Goal: Information Seeking & Learning: Learn about a topic

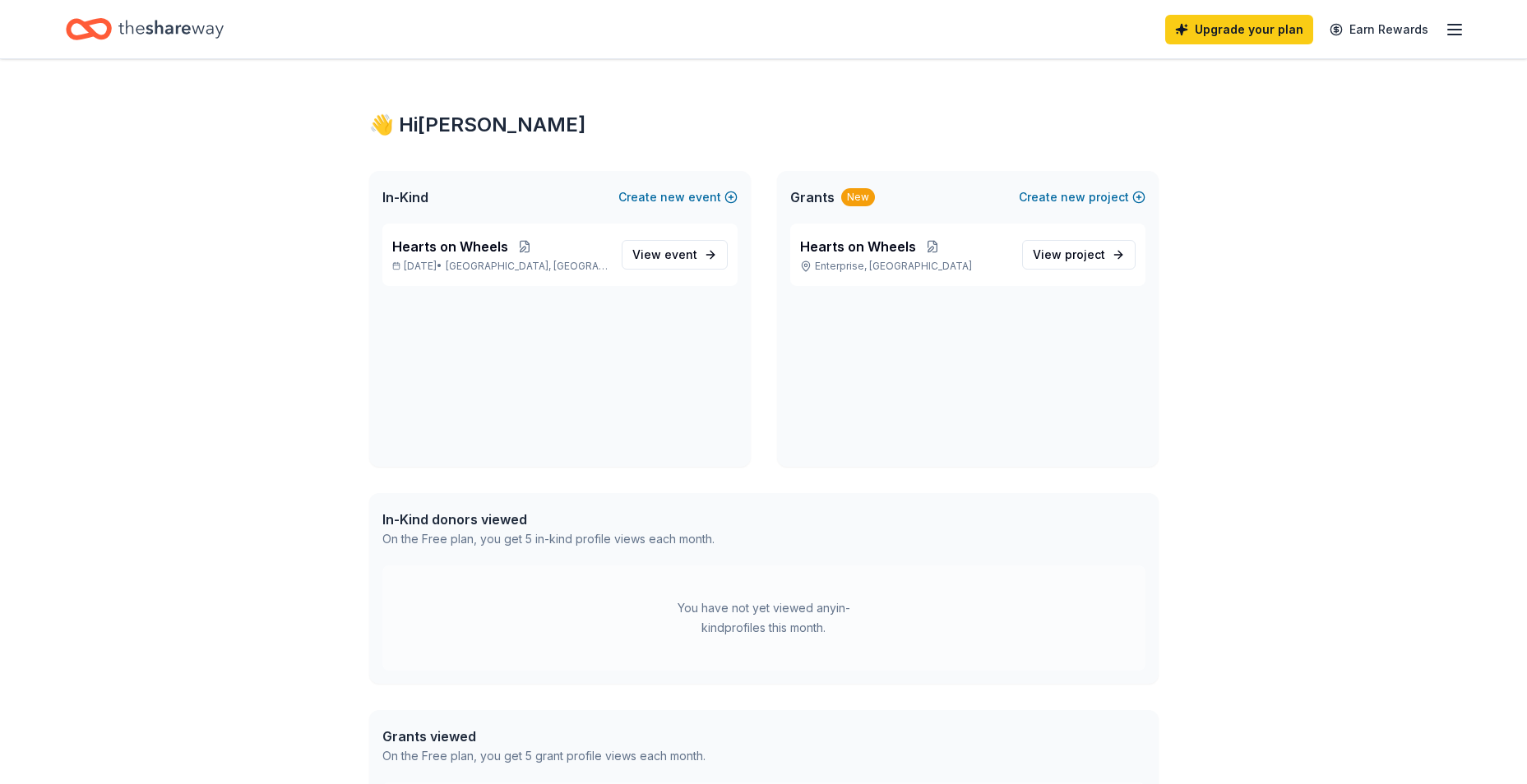
click at [1457, 31] on icon "button" at bounding box center [1455, 30] width 20 height 20
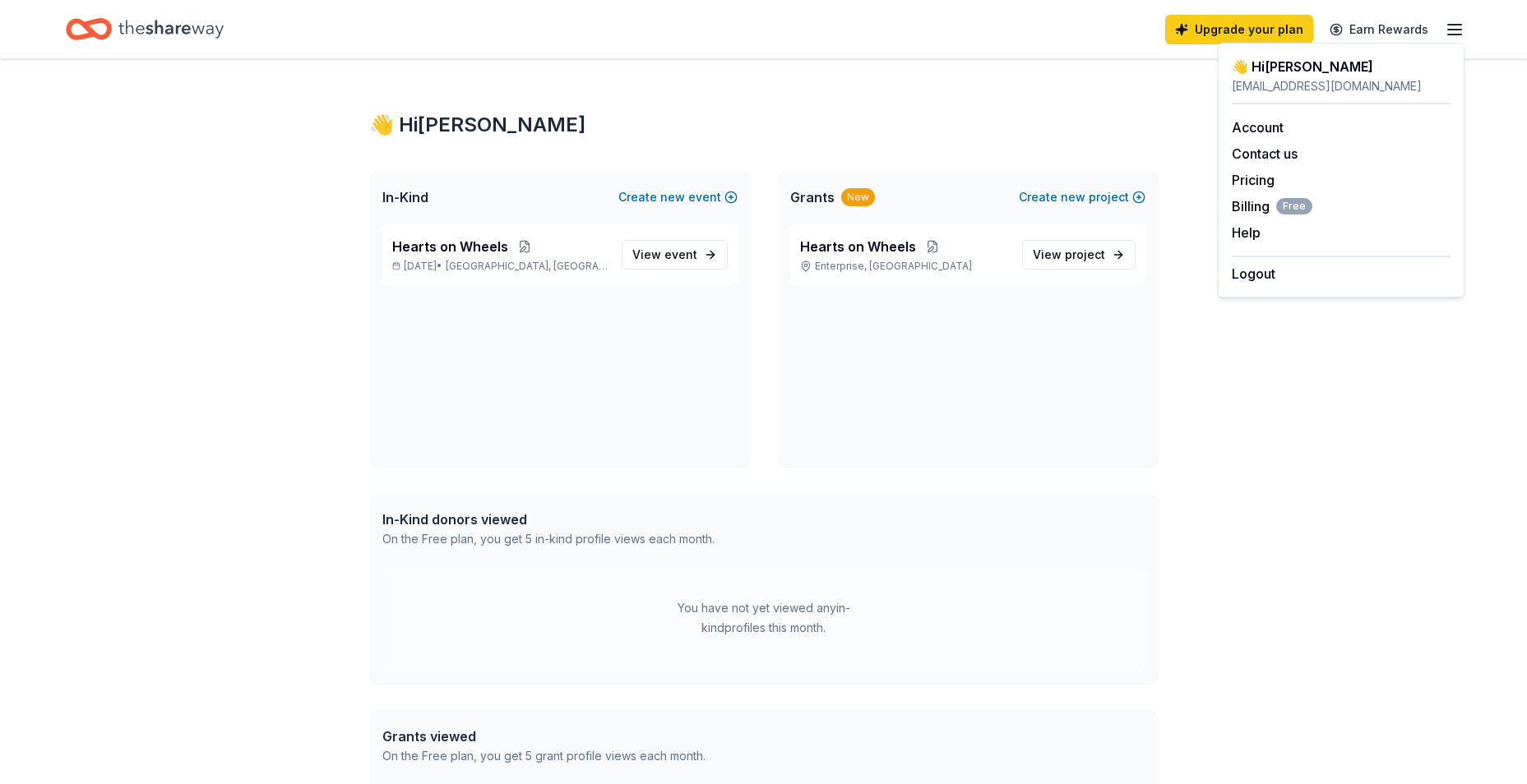
drag, startPoint x: 805, startPoint y: 501, endPoint x: 909, endPoint y: 343, distance: 189.2
click at [807, 496] on div "In-Kind donors viewed On the Free plan, you get 5 in-kind profile views each mo…" at bounding box center [764, 529] width 790 height 72
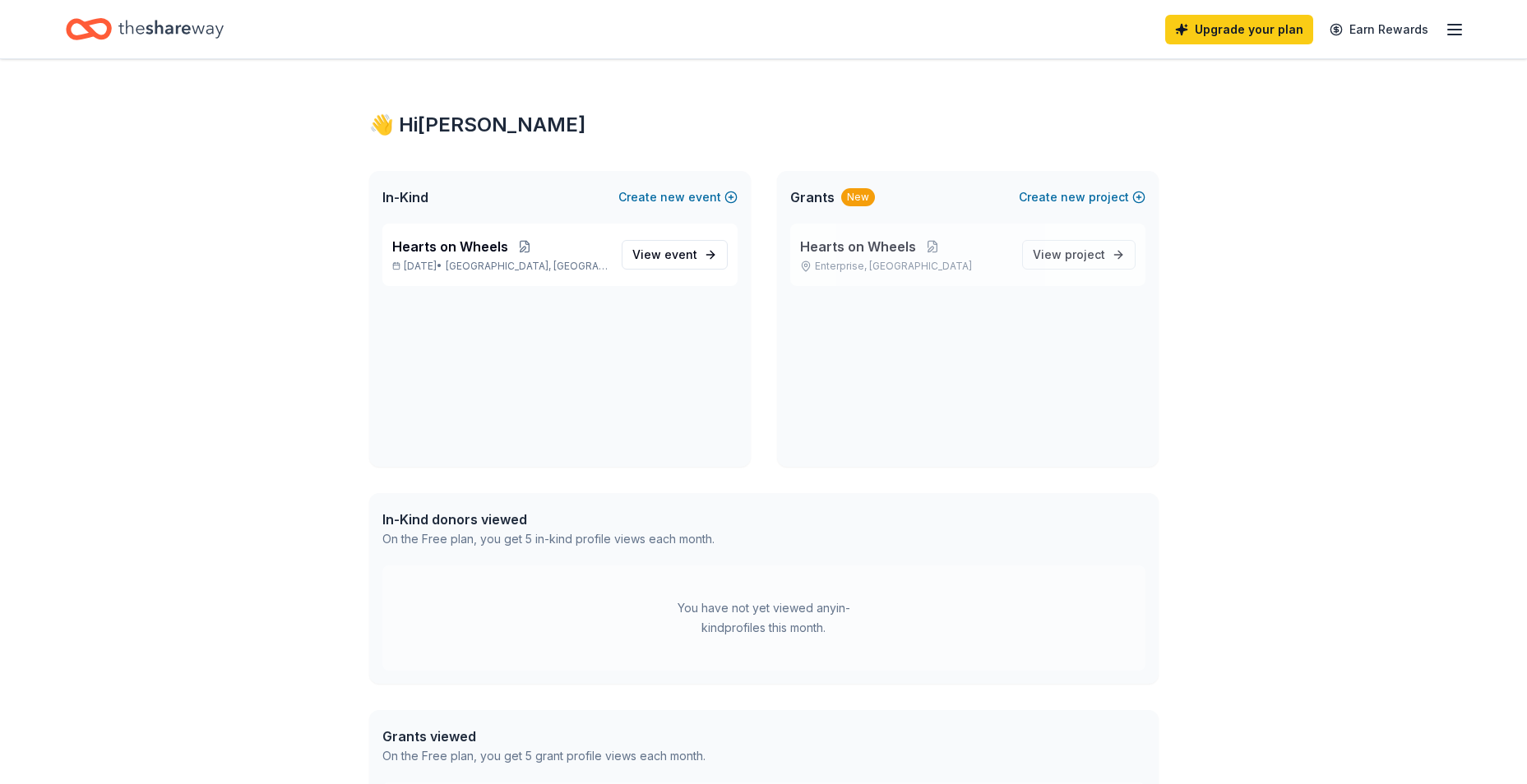
click at [958, 247] on p "Hearts on Wheels" at bounding box center [904, 246] width 209 height 20
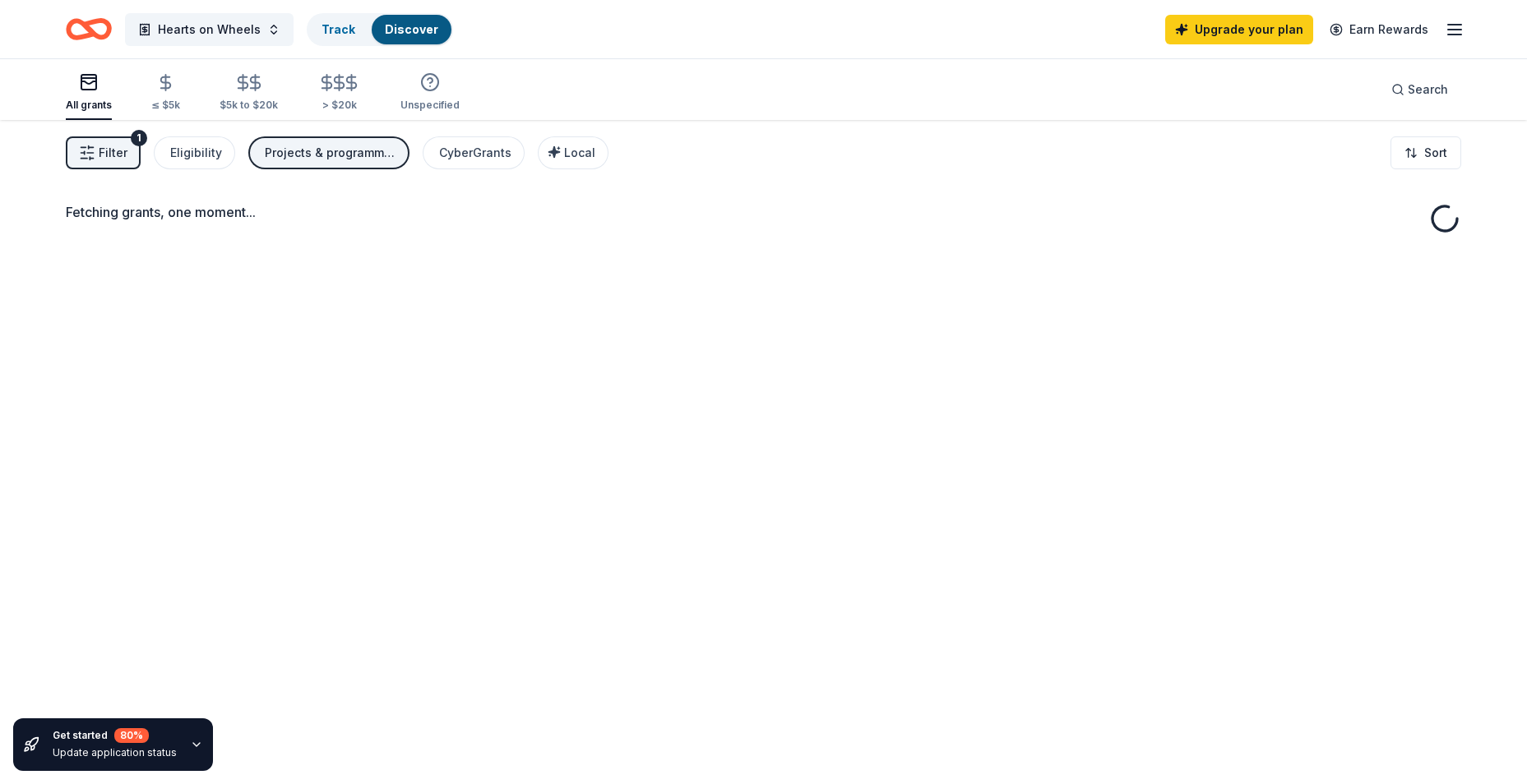
click at [958, 258] on div "Fetching grants, one moment..." at bounding box center [763, 512] width 1527 height 784
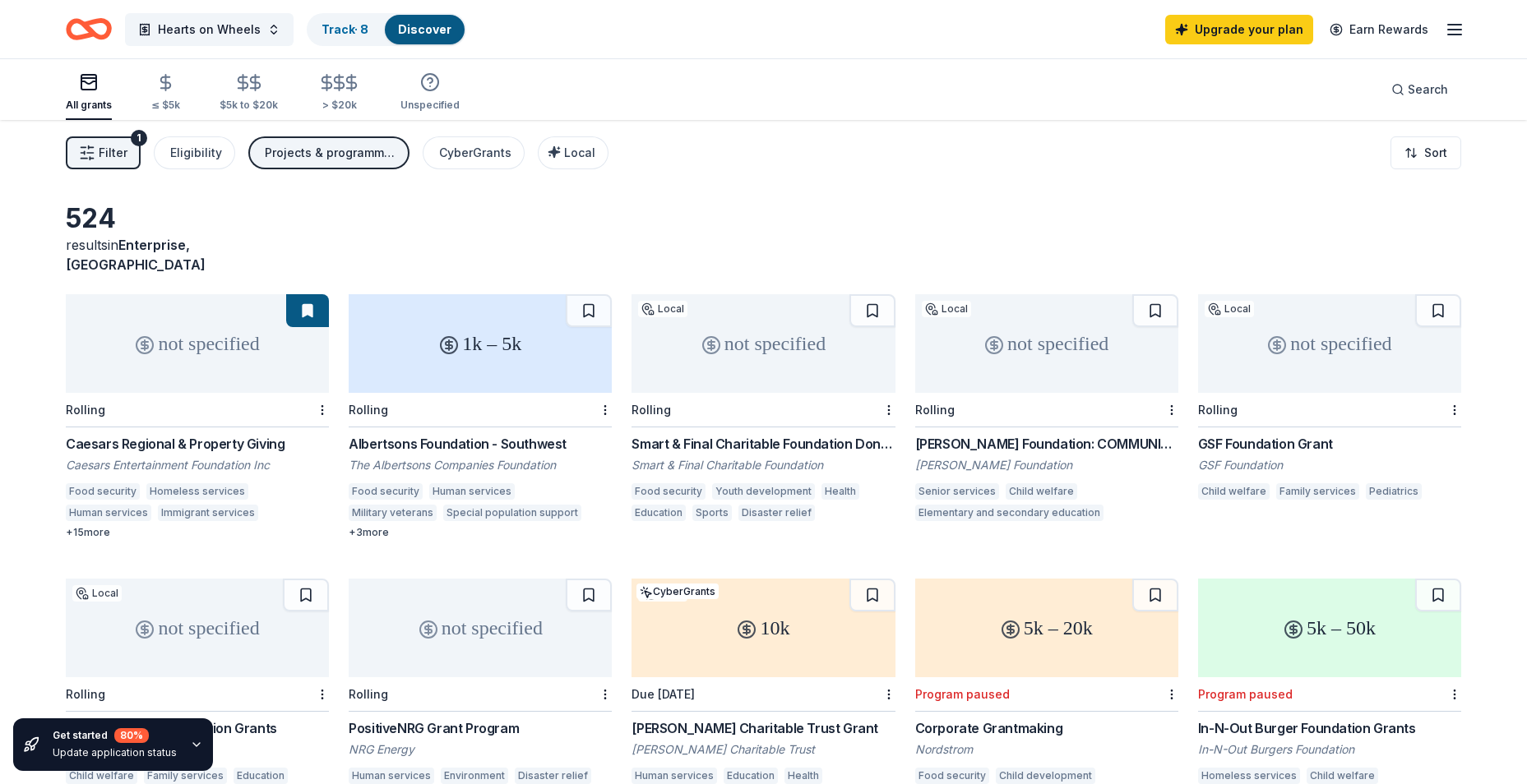
click at [436, 434] on div "Albertsons Foundation - Southwest" at bounding box center [480, 444] width 263 height 20
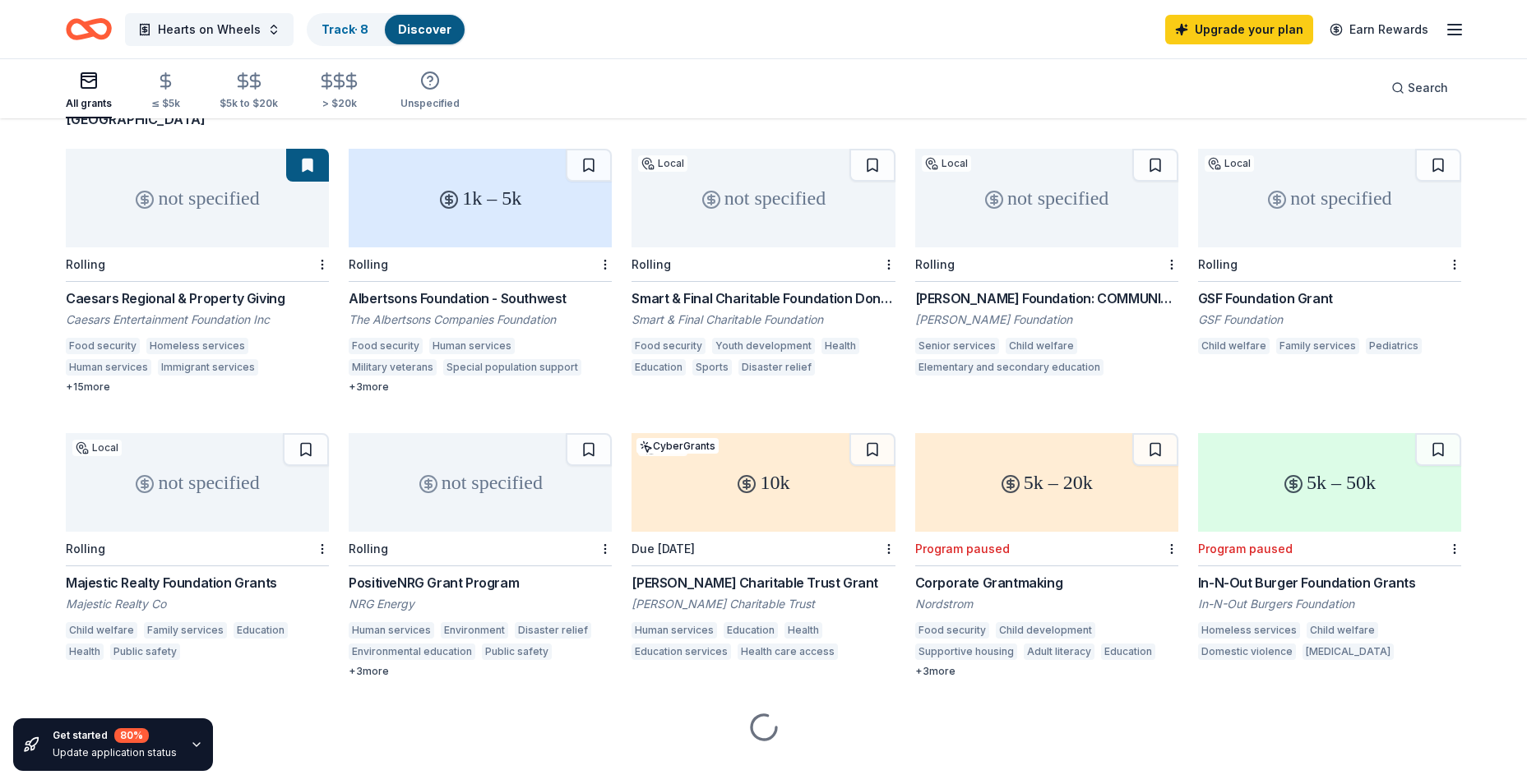
scroll to position [151, 0]
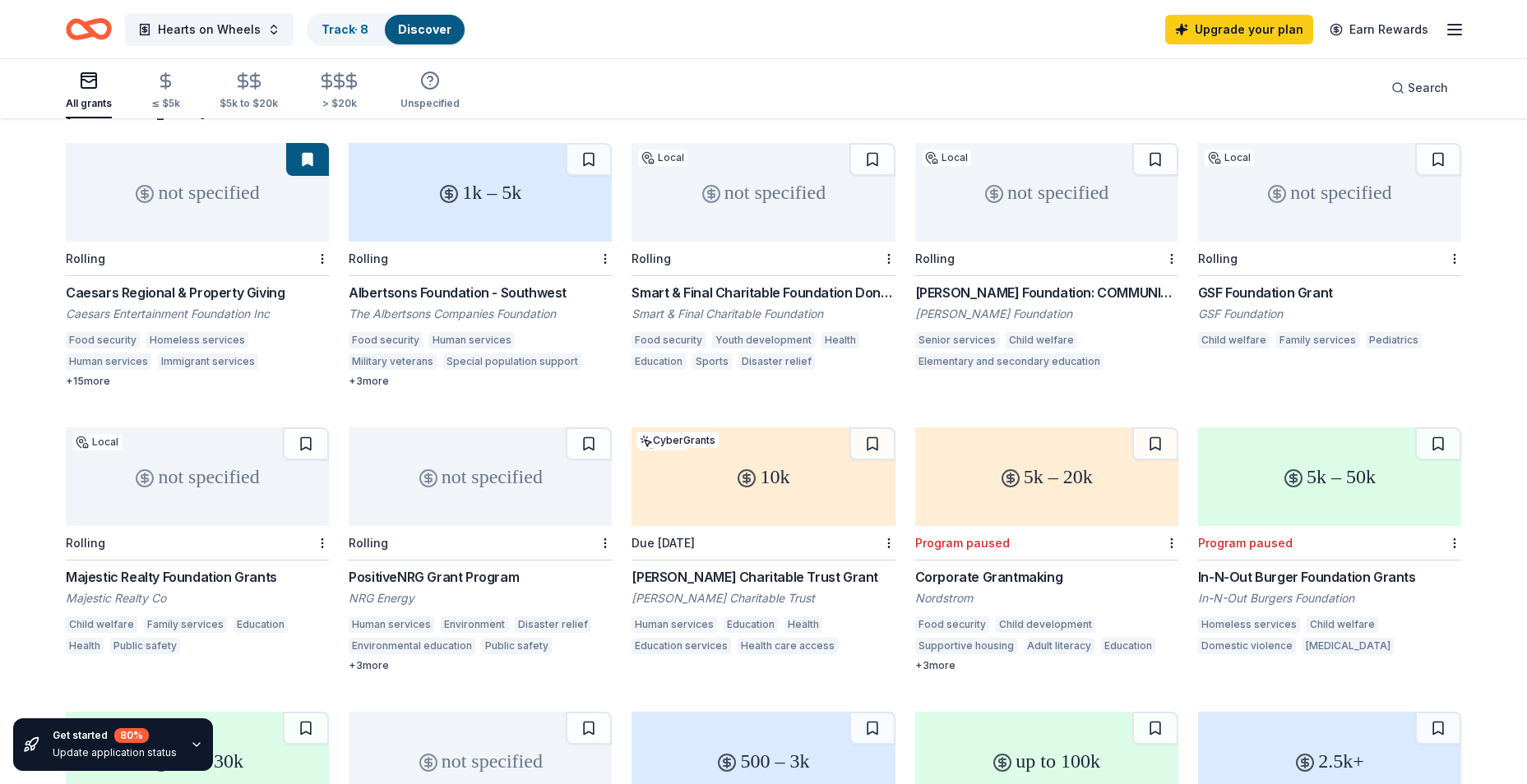
click at [758, 568] on div "John Krakauer Charitable Trust Grant" at bounding box center [763, 577] width 263 height 20
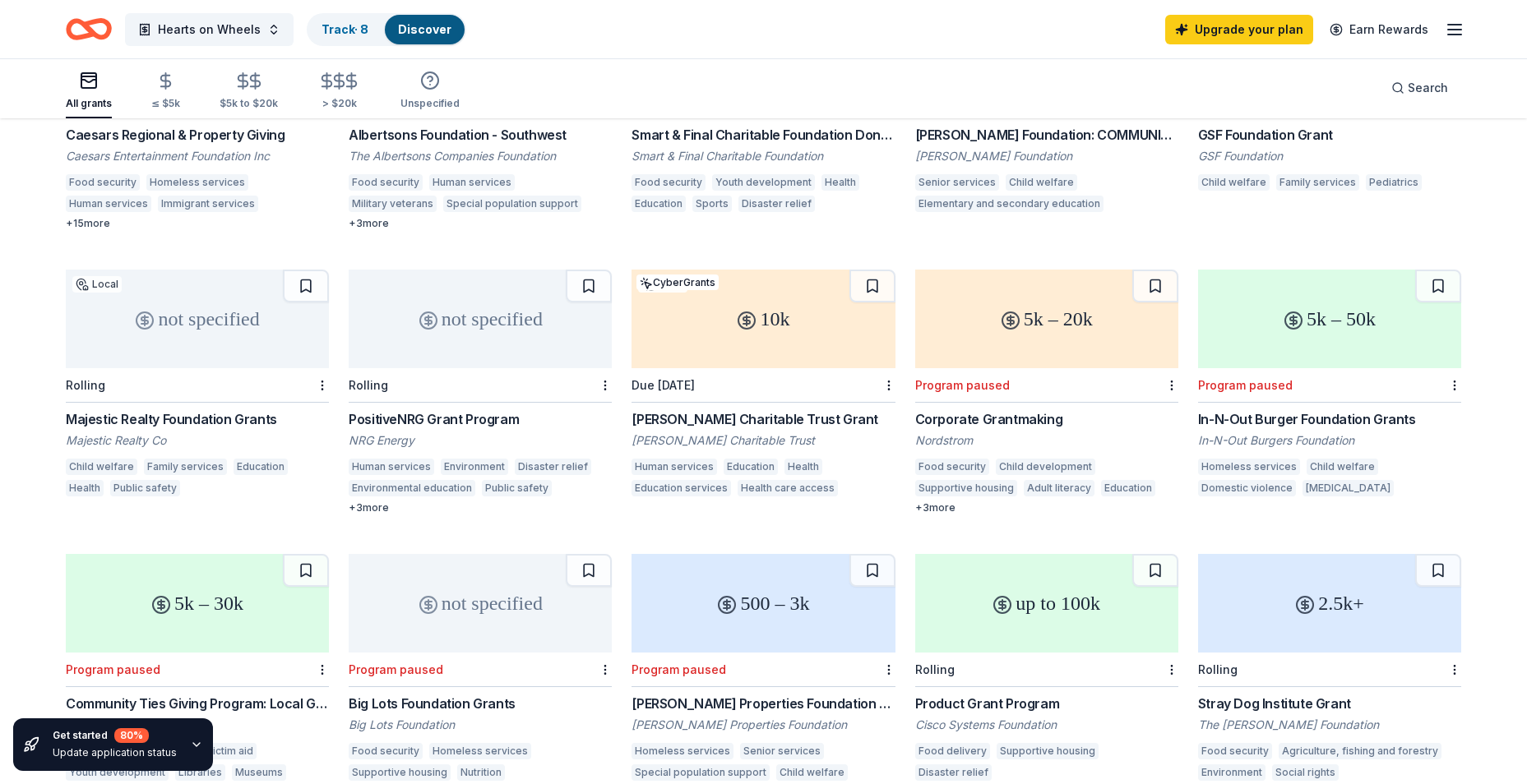
scroll to position [316, 0]
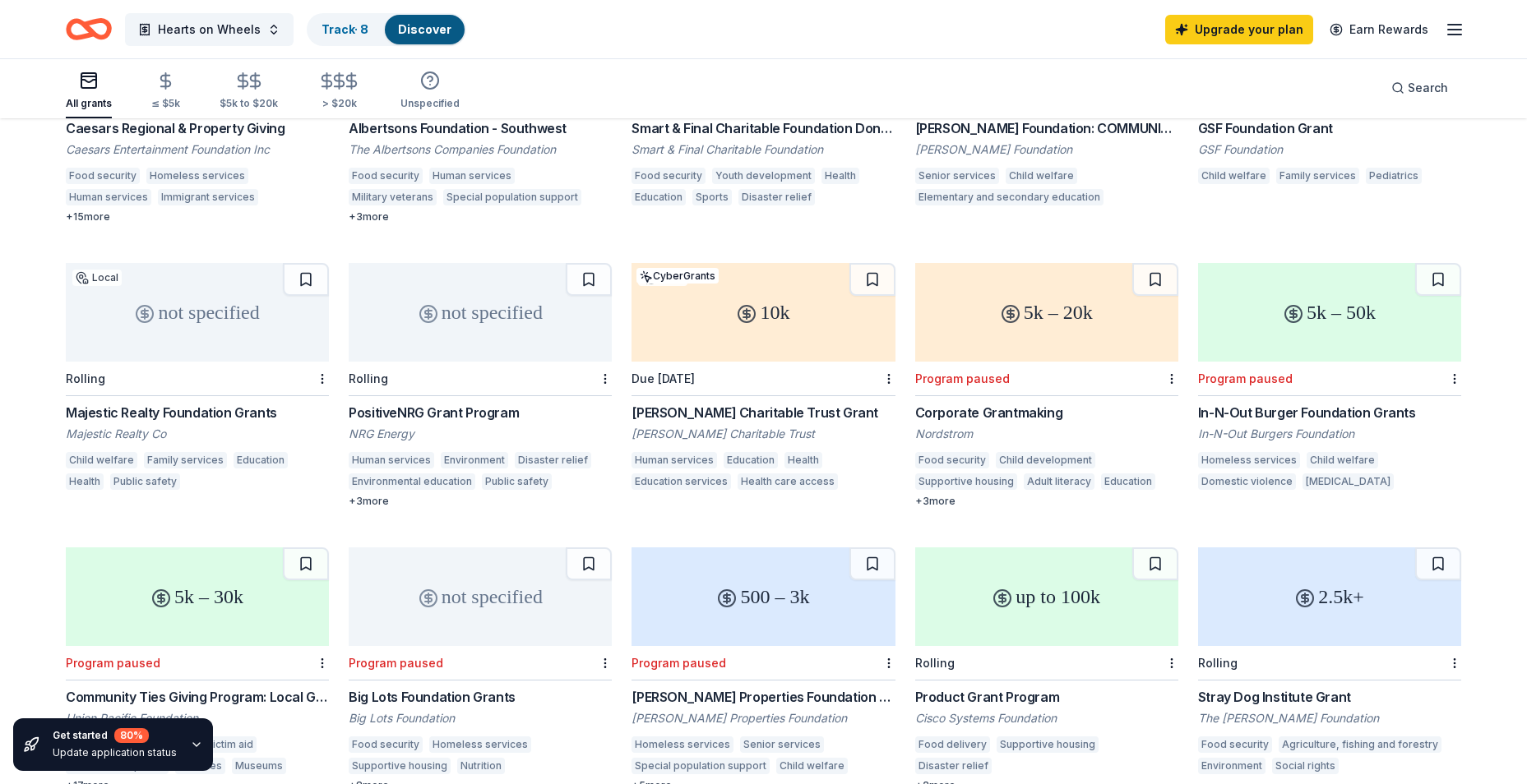
click at [1275, 403] on div "In-N-Out Burger Foundation Grants" at bounding box center [1330, 412] width 263 height 20
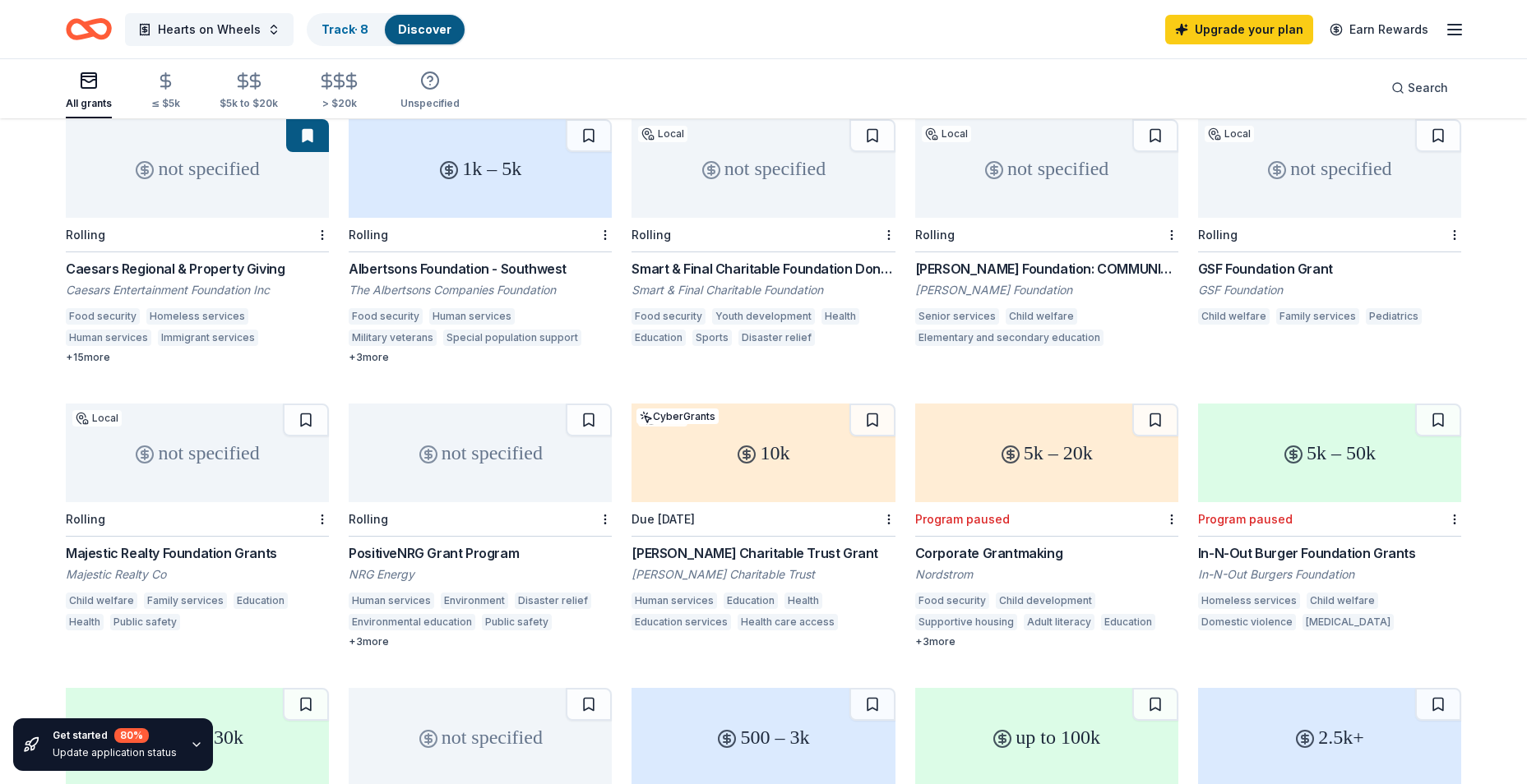
scroll to position [0, 0]
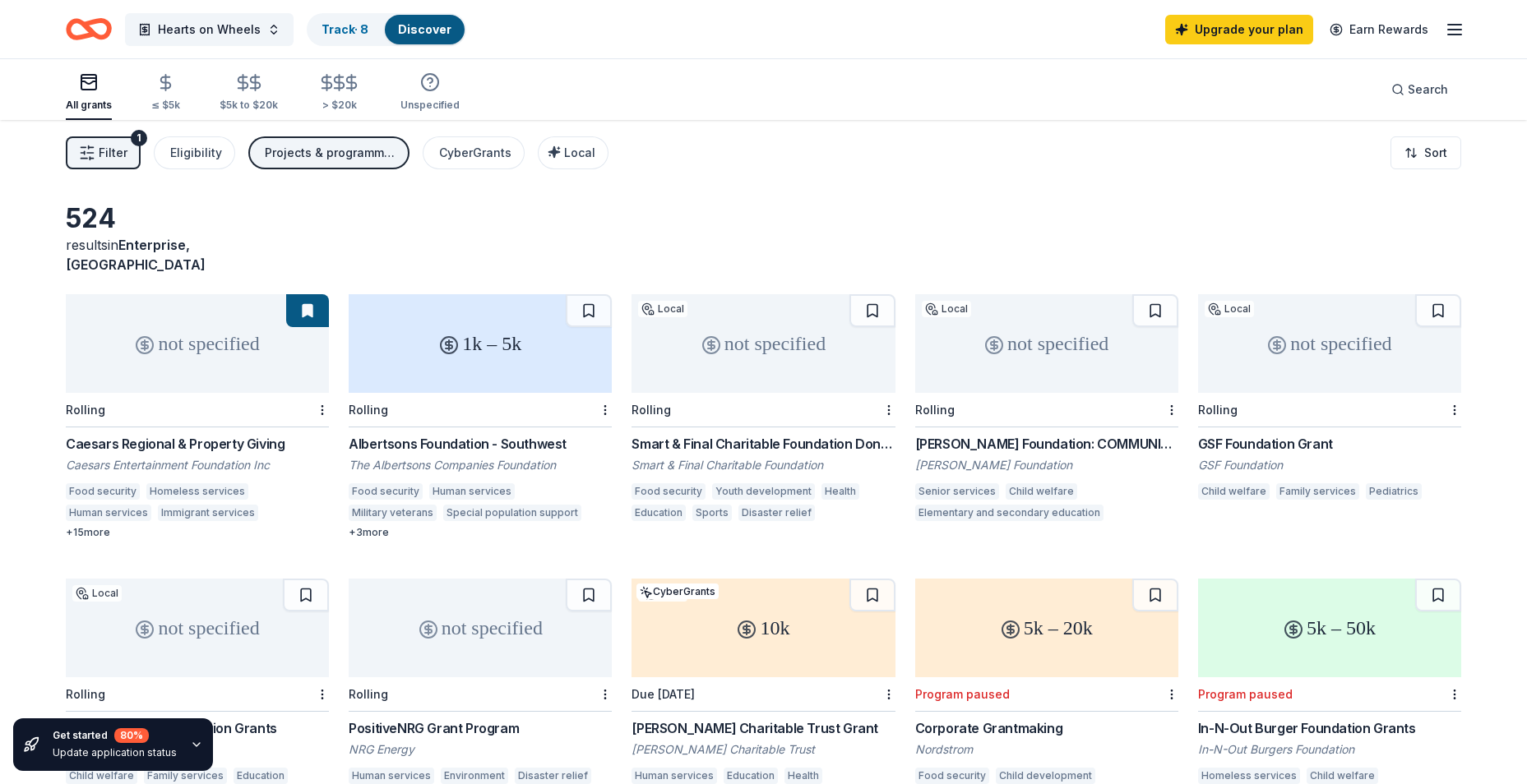
click at [182, 343] on div "not specified" at bounding box center [197, 343] width 263 height 99
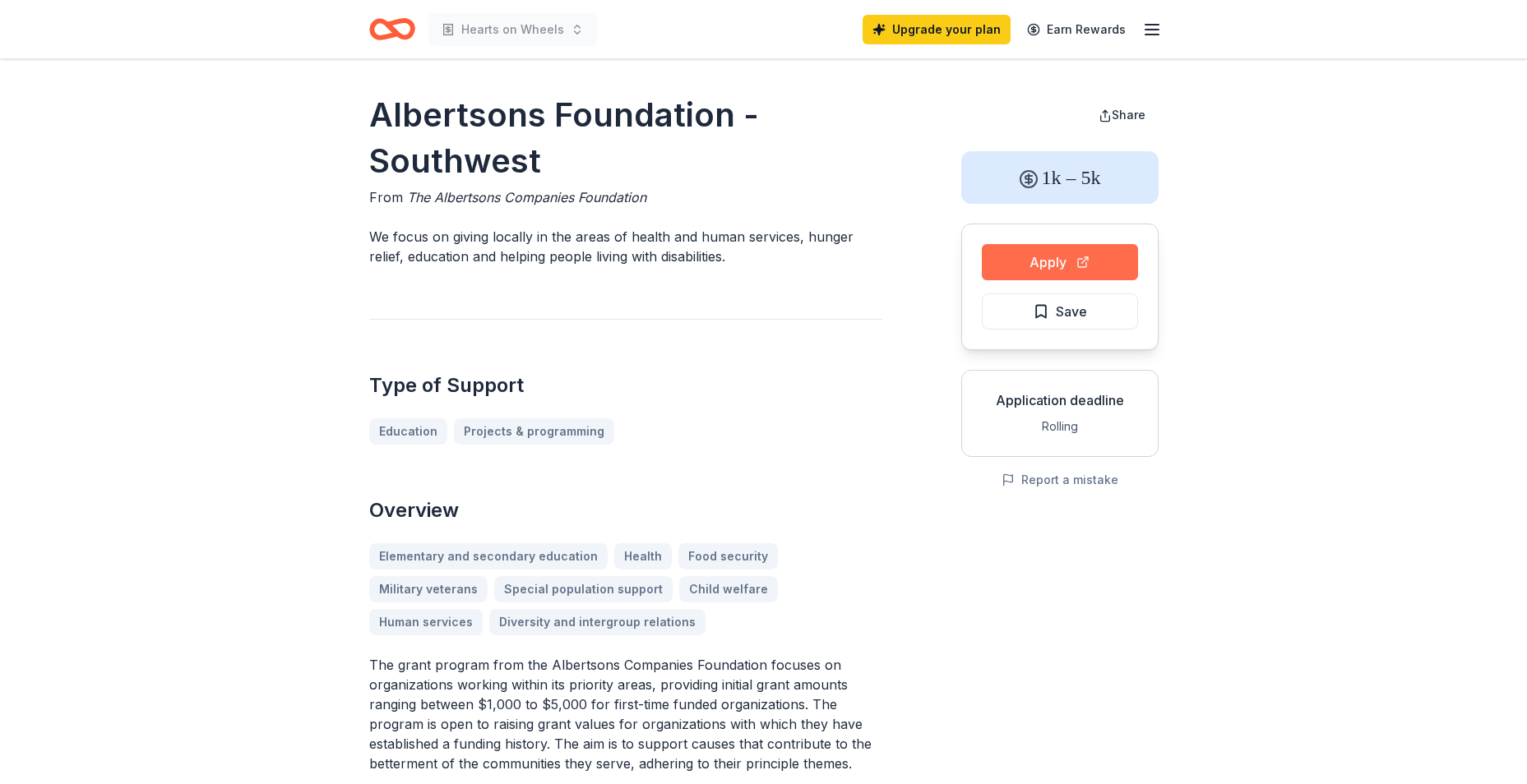
click at [1048, 269] on button "Apply" at bounding box center [1060, 262] width 157 height 37
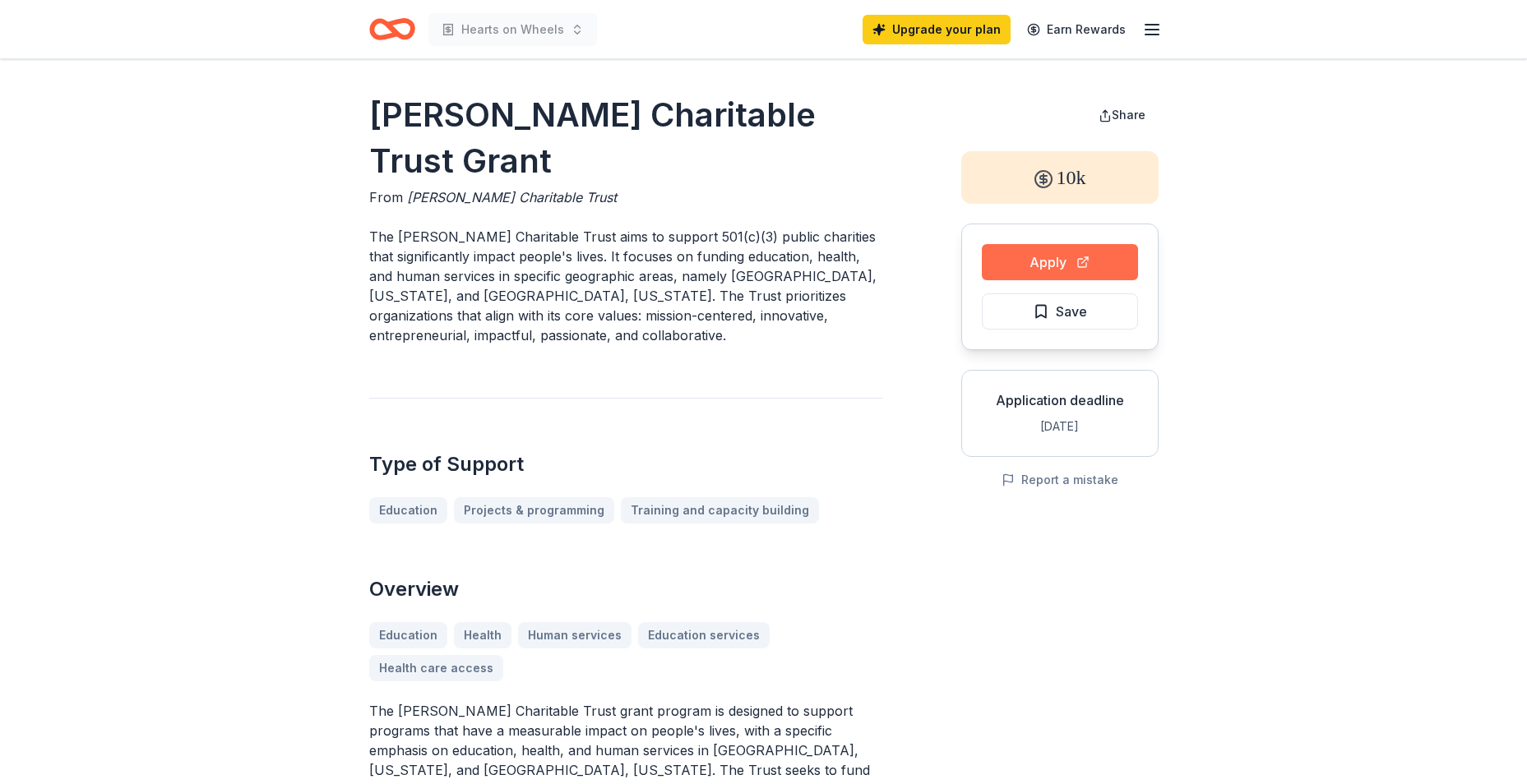
click at [1056, 258] on button "Apply" at bounding box center [1060, 262] width 157 height 37
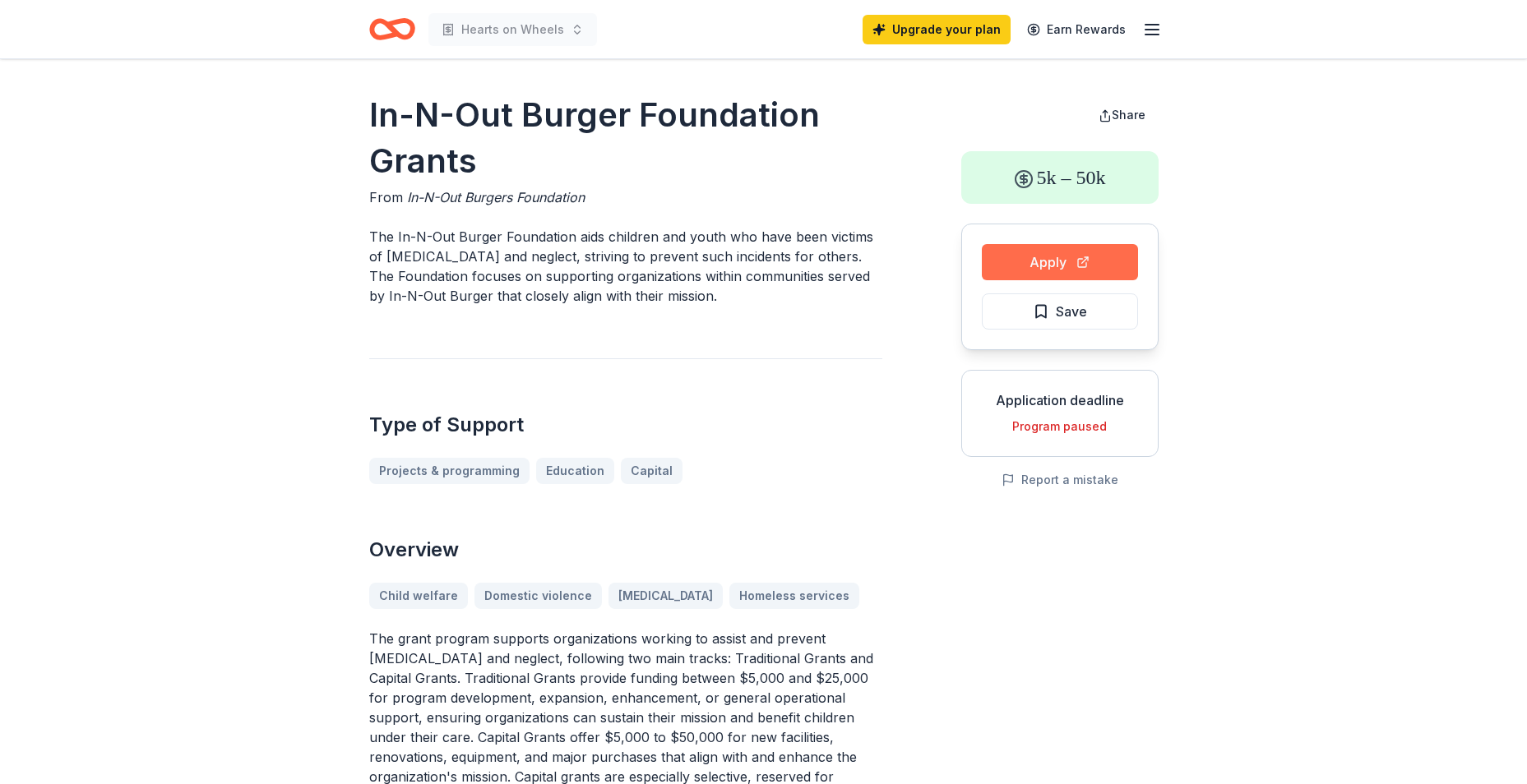
click at [1059, 259] on button "Apply" at bounding box center [1060, 262] width 157 height 37
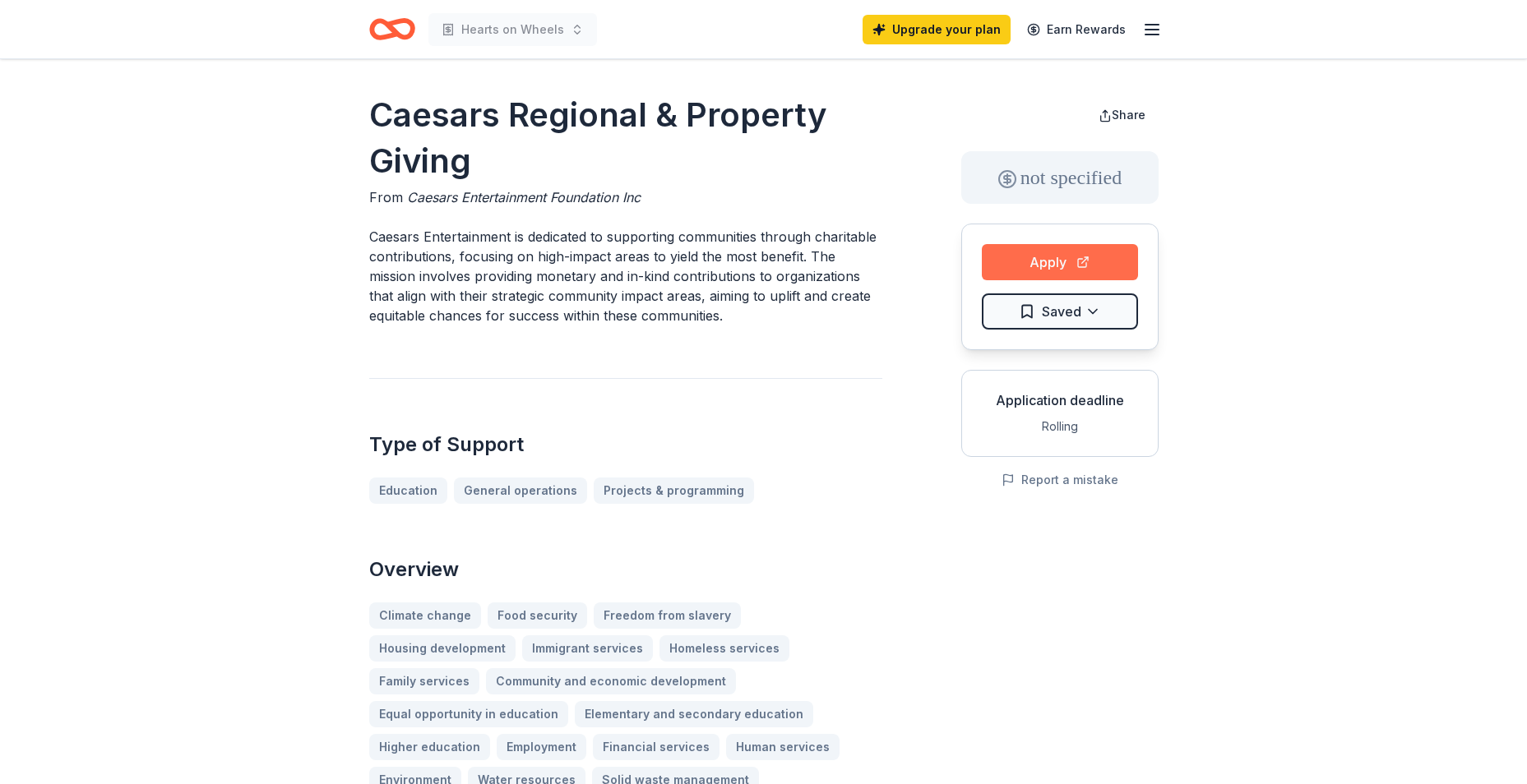
click at [1026, 265] on button "Apply" at bounding box center [1060, 262] width 157 height 37
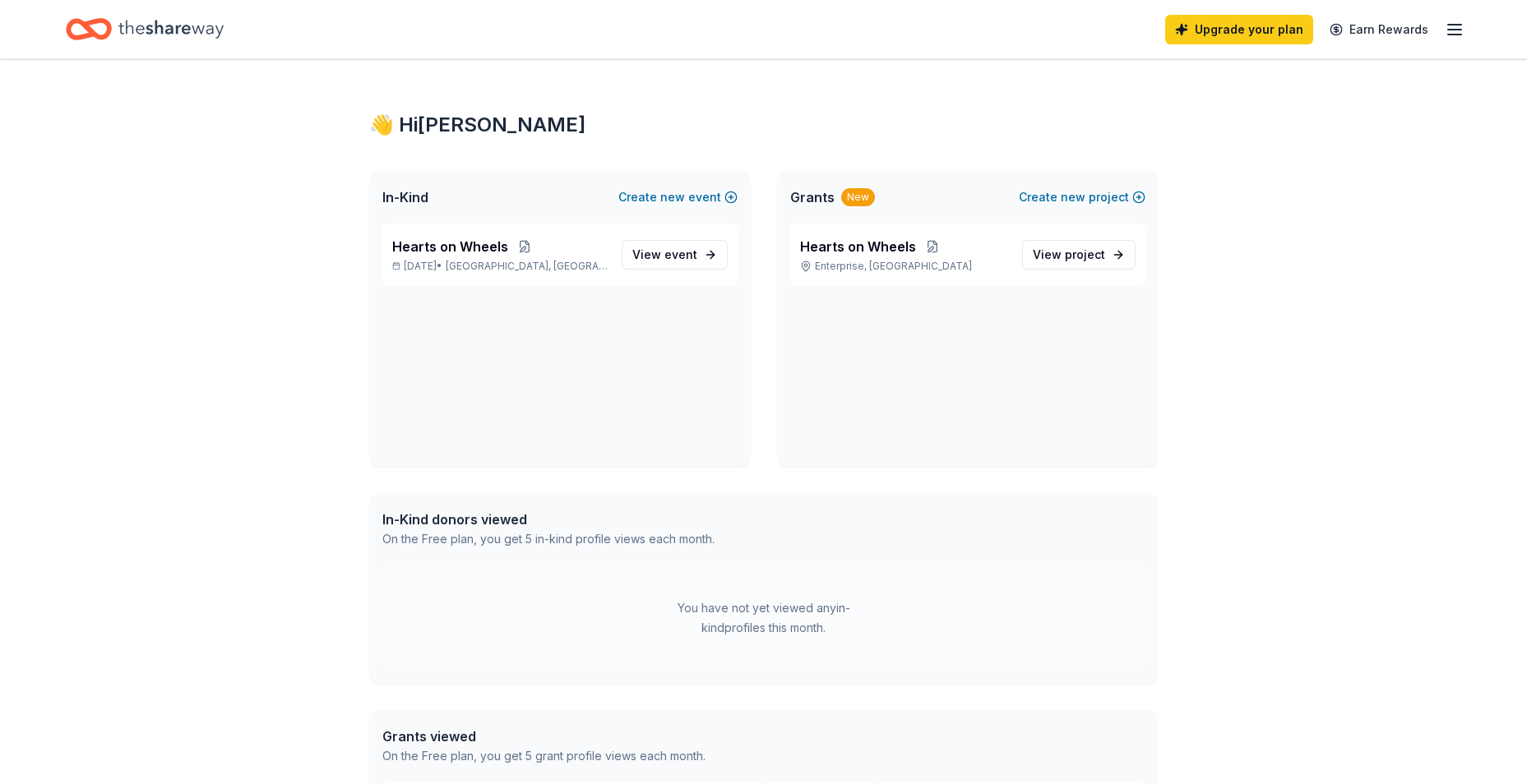
click at [919, 357] on div "Hearts on Wheels Enterprise, NV View project" at bounding box center [968, 345] width 382 height 243
click at [1053, 247] on span "View project" at bounding box center [1069, 255] width 72 height 20
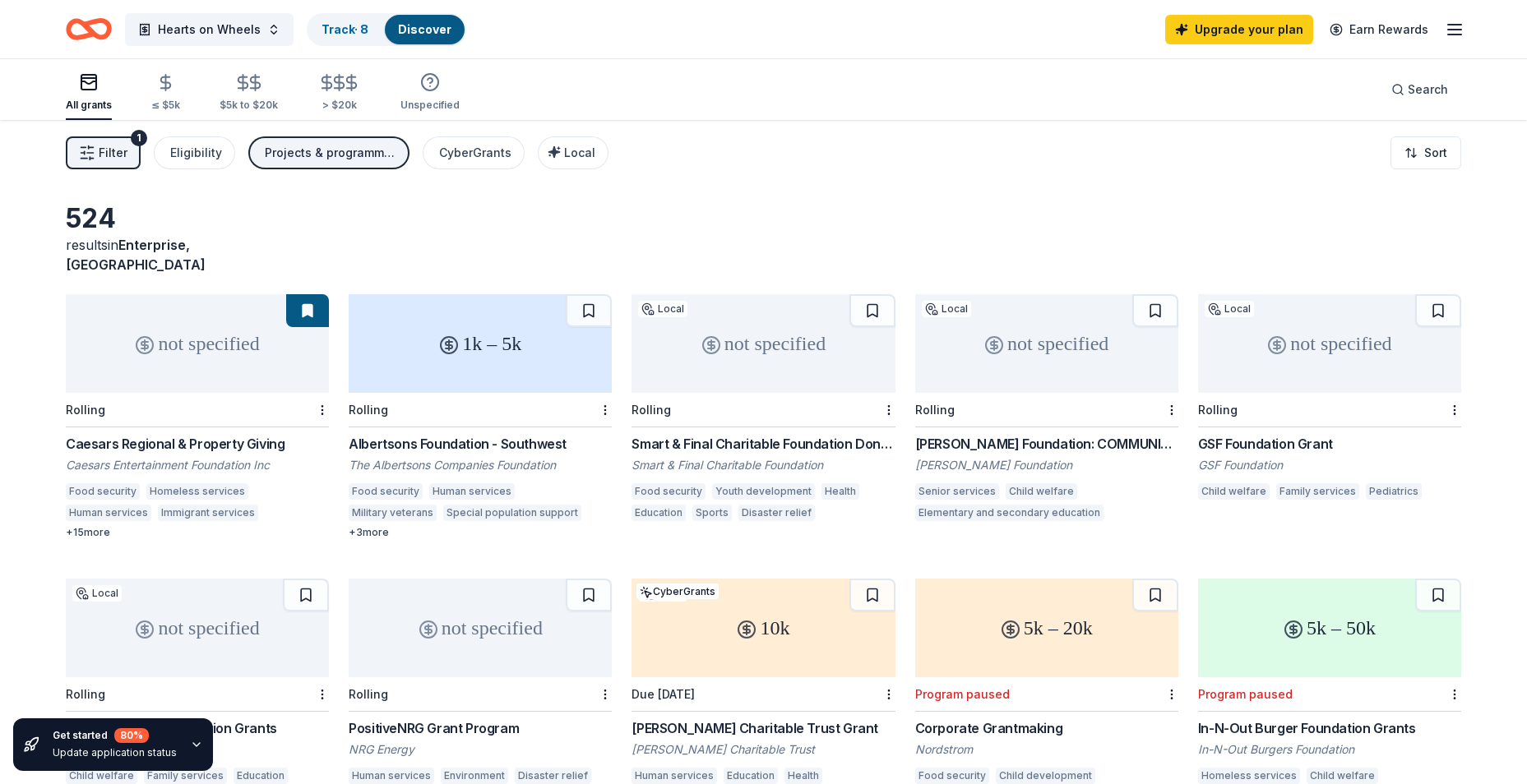
click at [173, 327] on div "not specified" at bounding box center [197, 343] width 263 height 99
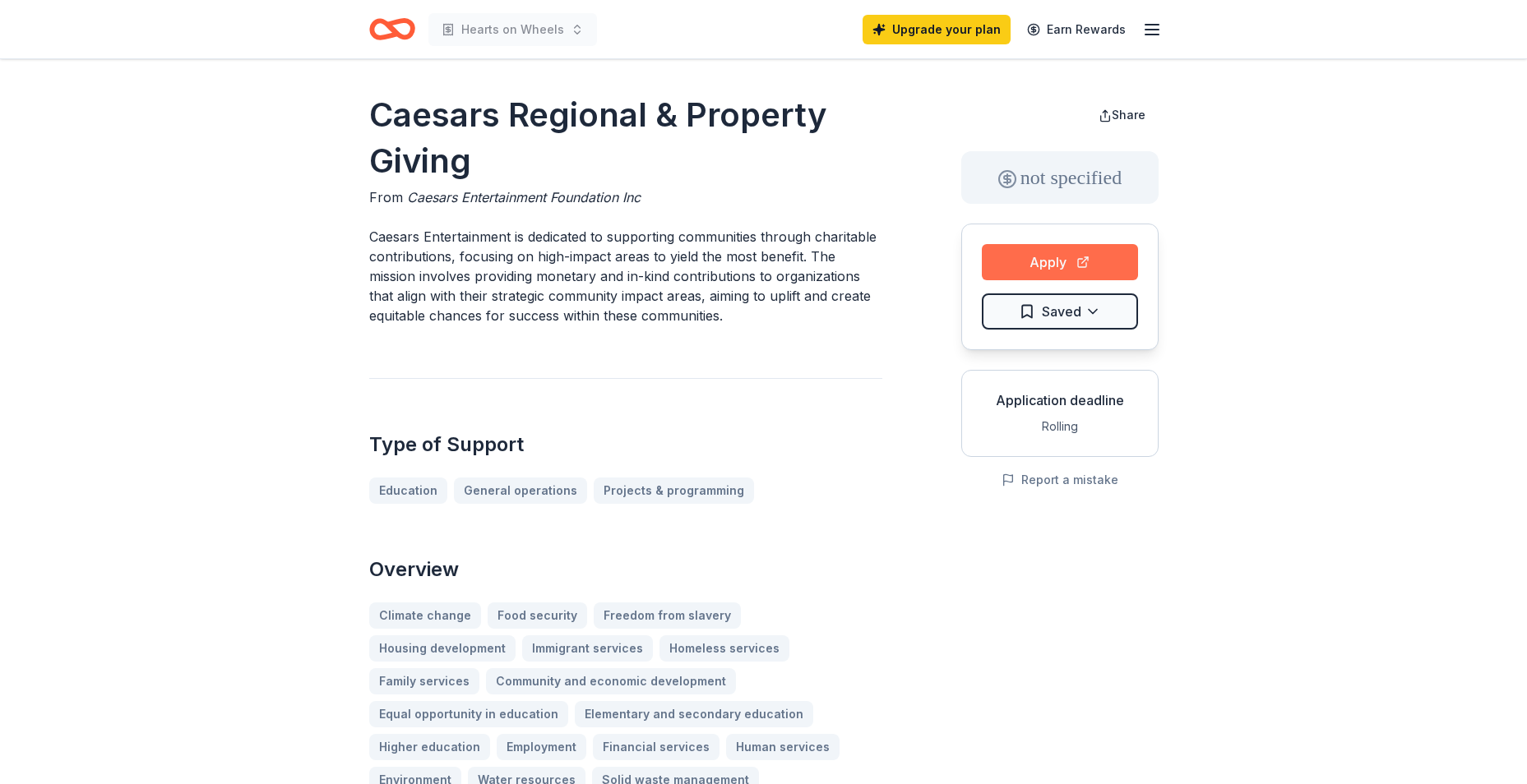
click at [1024, 258] on button "Apply" at bounding box center [1060, 262] width 157 height 37
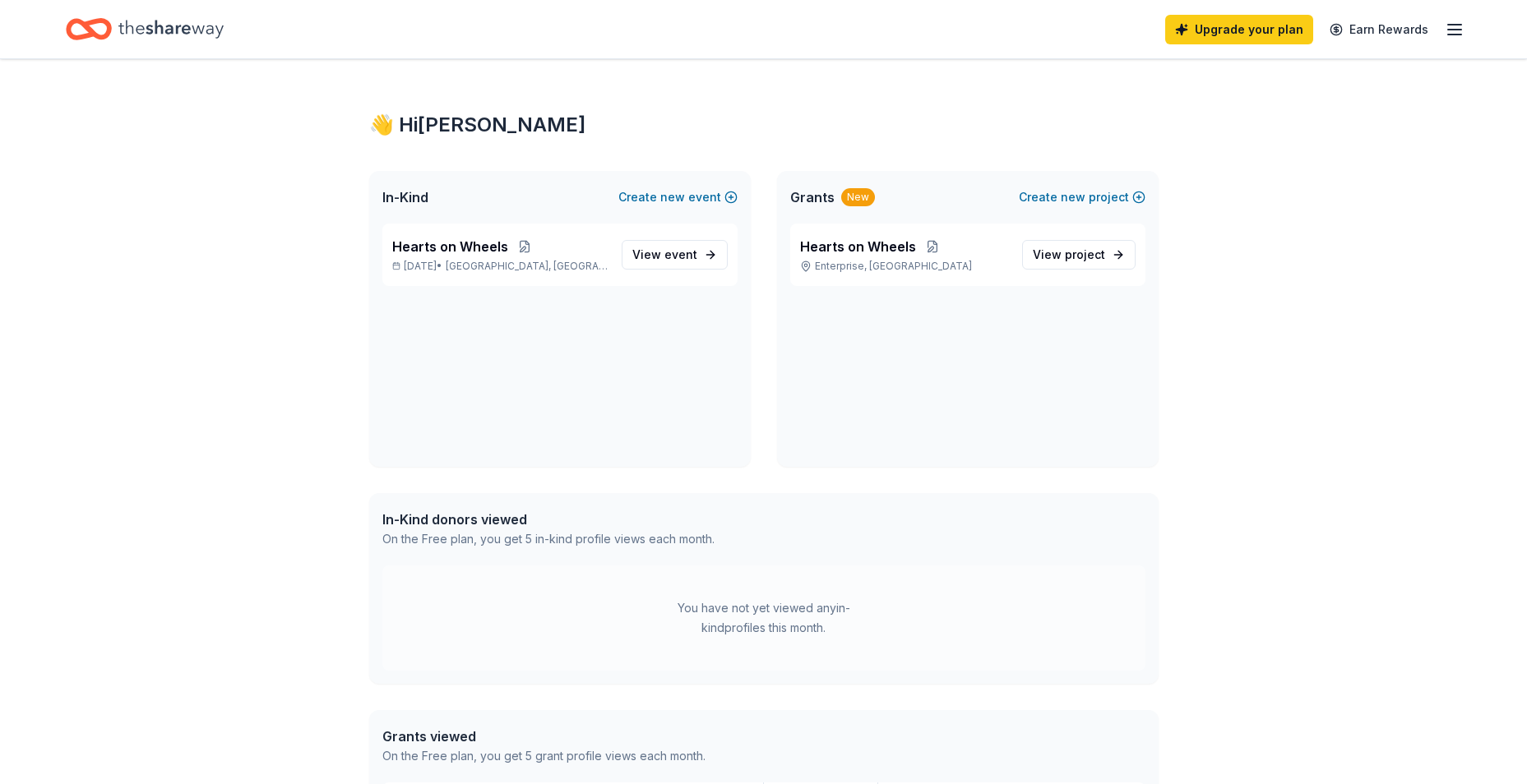
click at [1077, 310] on div "Hearts on Wheels Enterprise, NV View project" at bounding box center [968, 345] width 382 height 243
click at [965, 254] on p "Hearts on Wheels" at bounding box center [904, 246] width 209 height 20
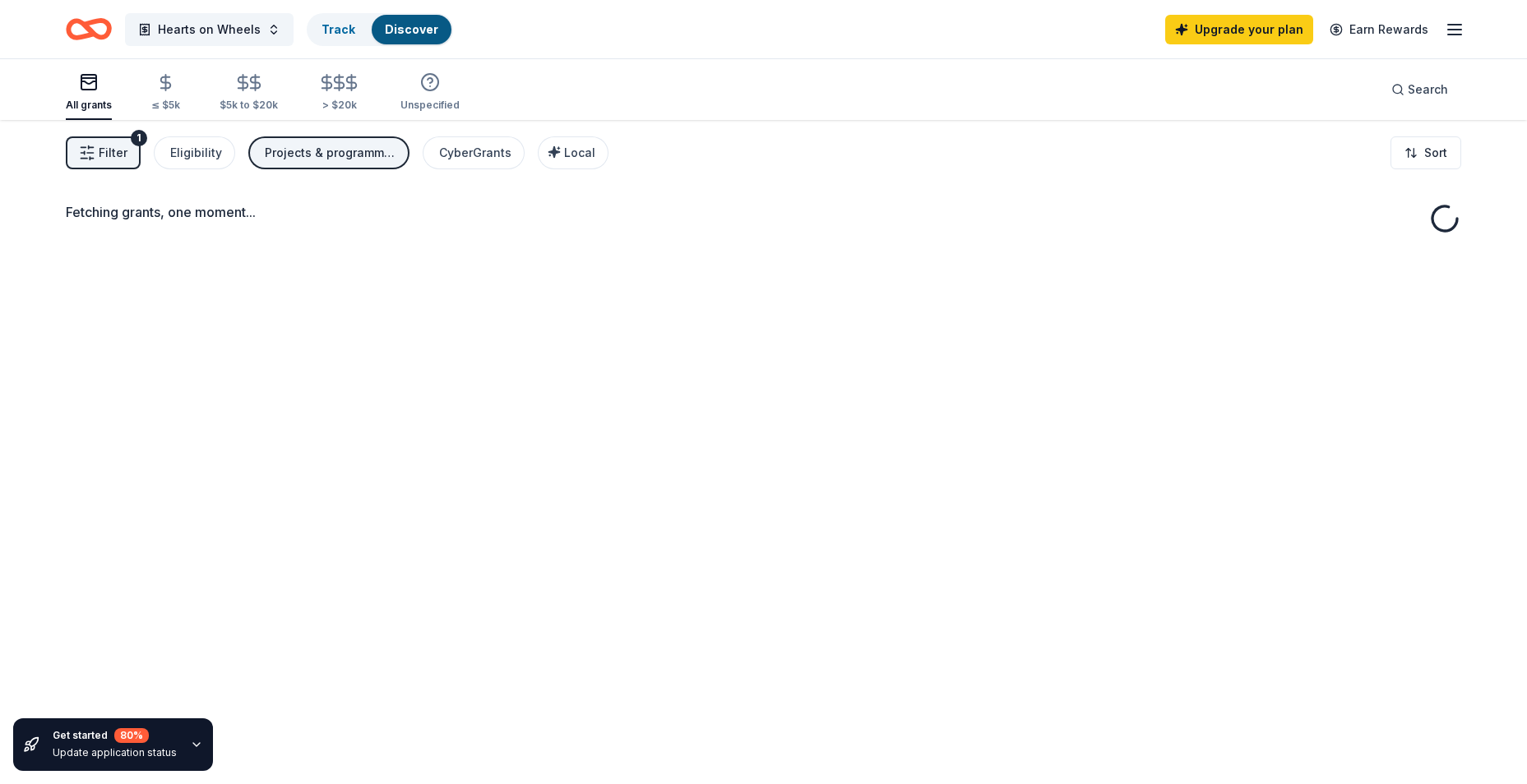
drag, startPoint x: 965, startPoint y: 254, endPoint x: 1093, endPoint y: 247, distance: 128.2
click at [1093, 247] on div "Fetching grants, one moment..." at bounding box center [763, 512] width 1527 height 784
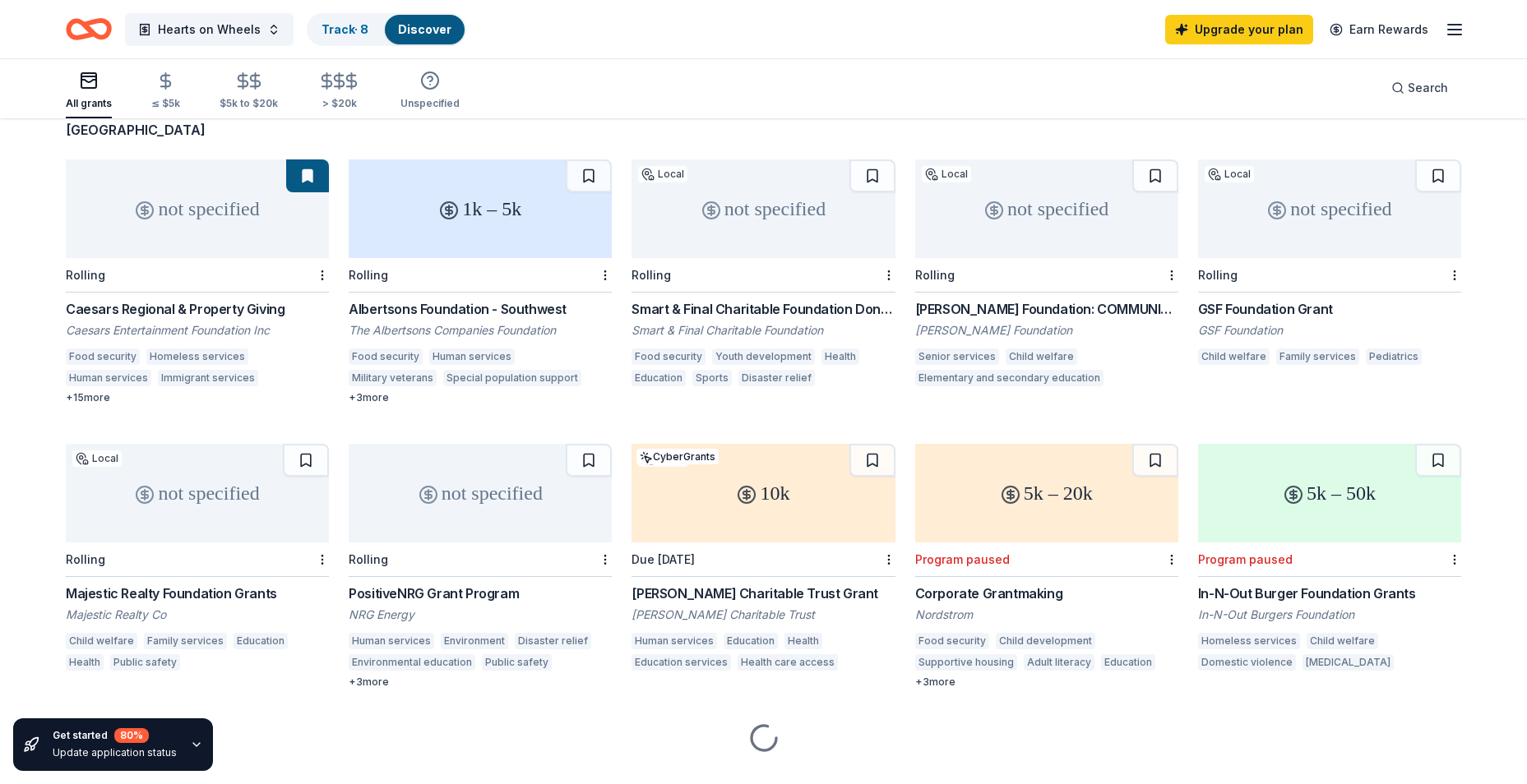
scroll to position [151, 0]
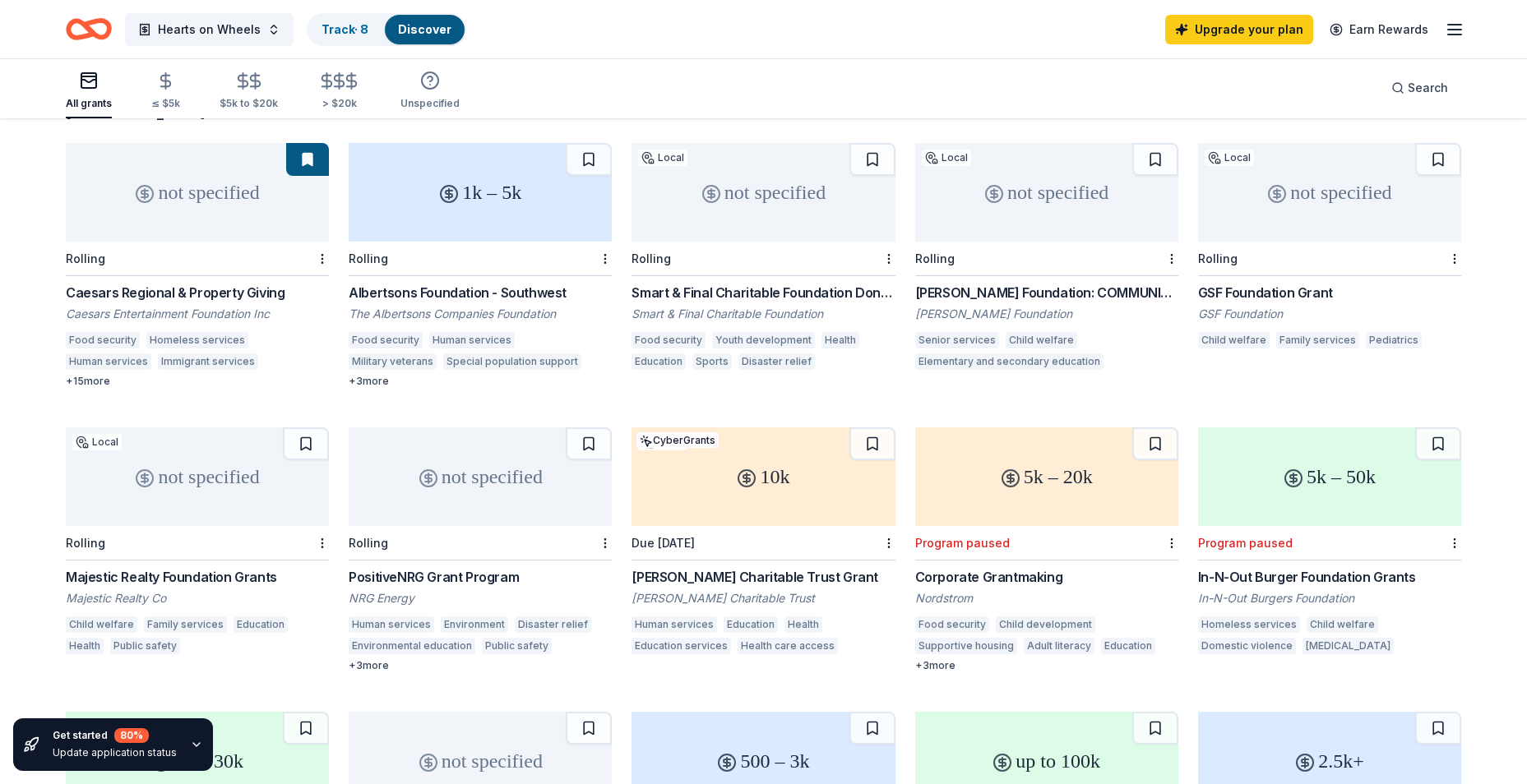
click at [189, 463] on div "not specified" at bounding box center [197, 477] width 263 height 99
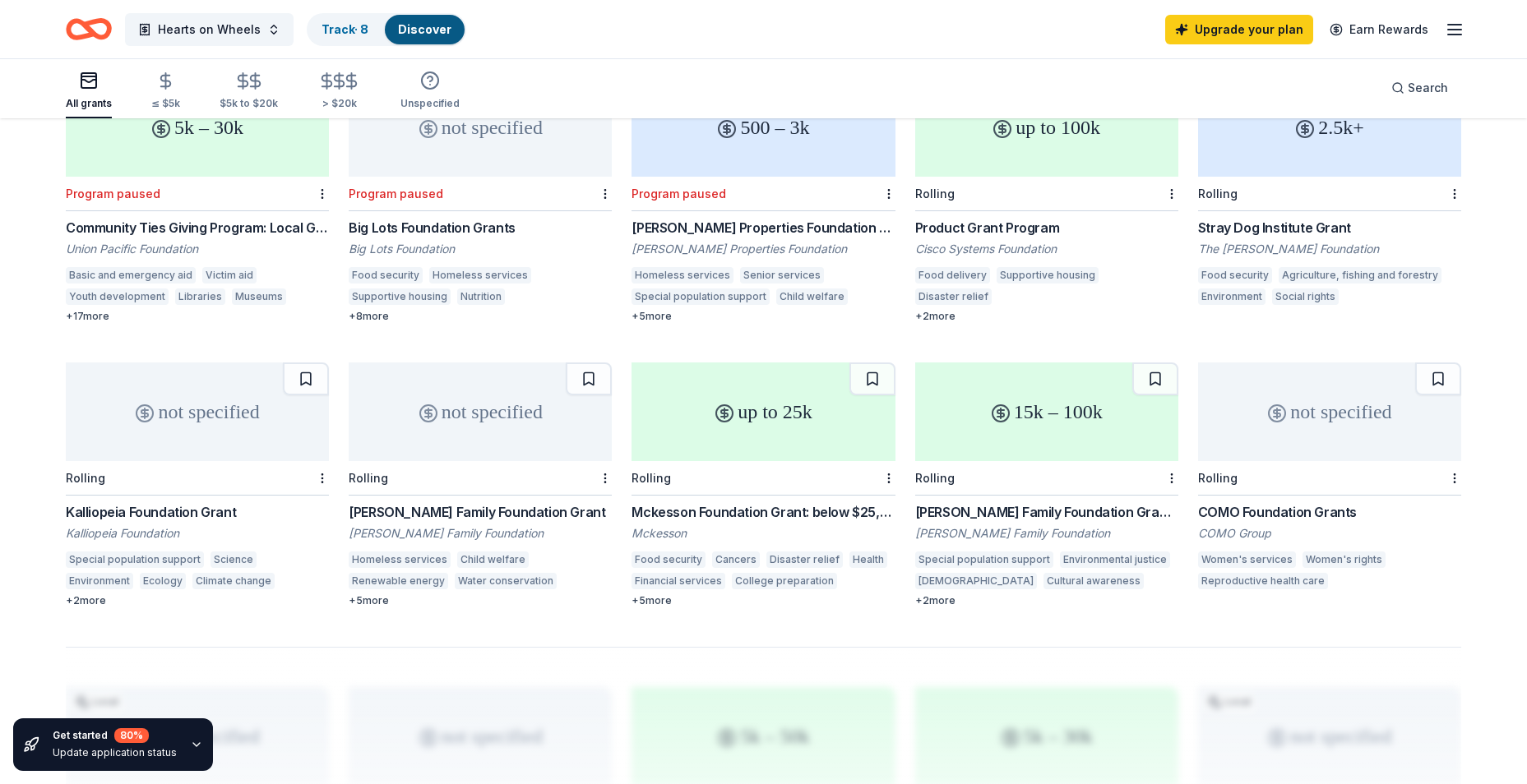
scroll to position [809, 0]
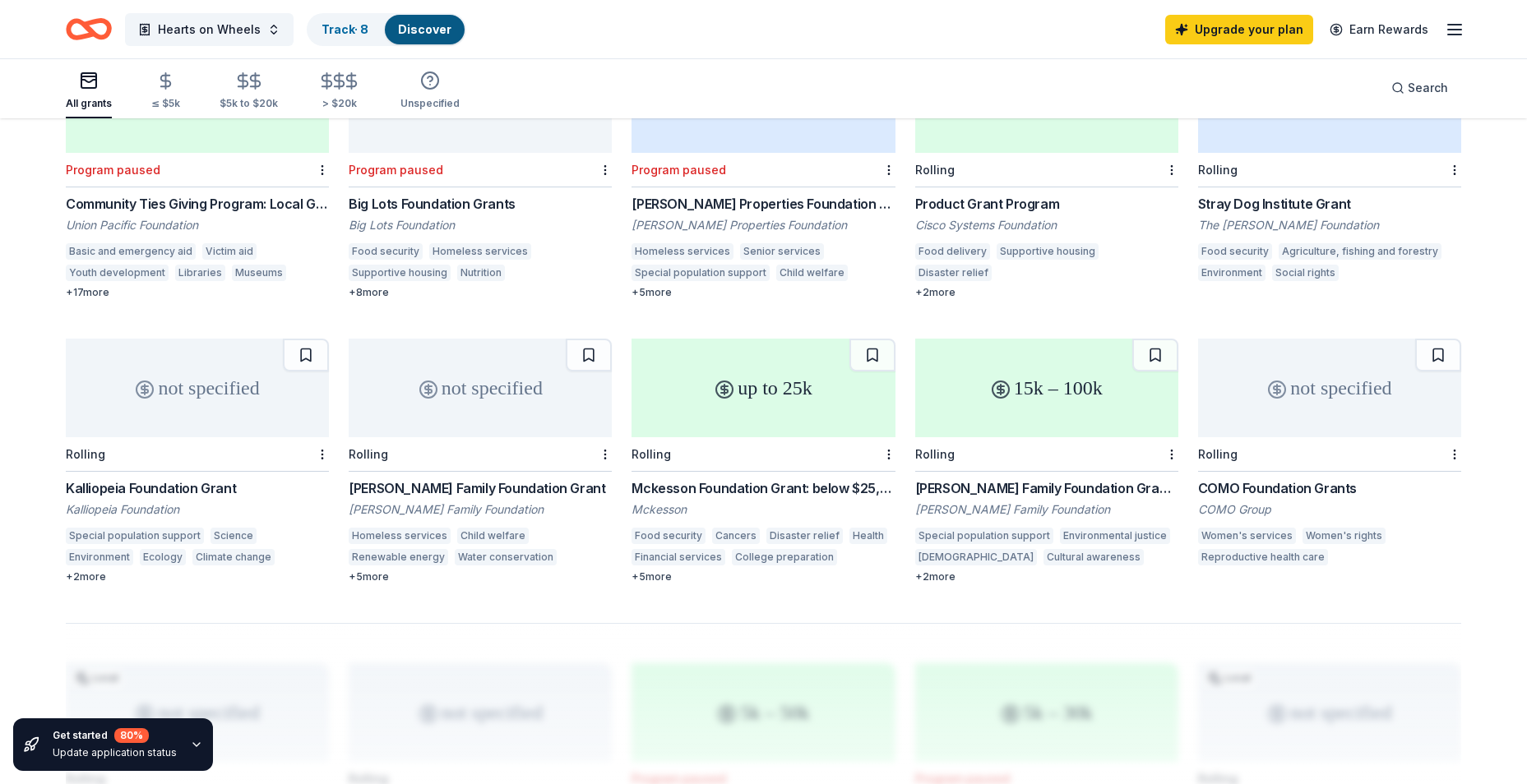
click at [481, 478] on div "Laird Norton Family Foundation Grant" at bounding box center [480, 488] width 263 height 20
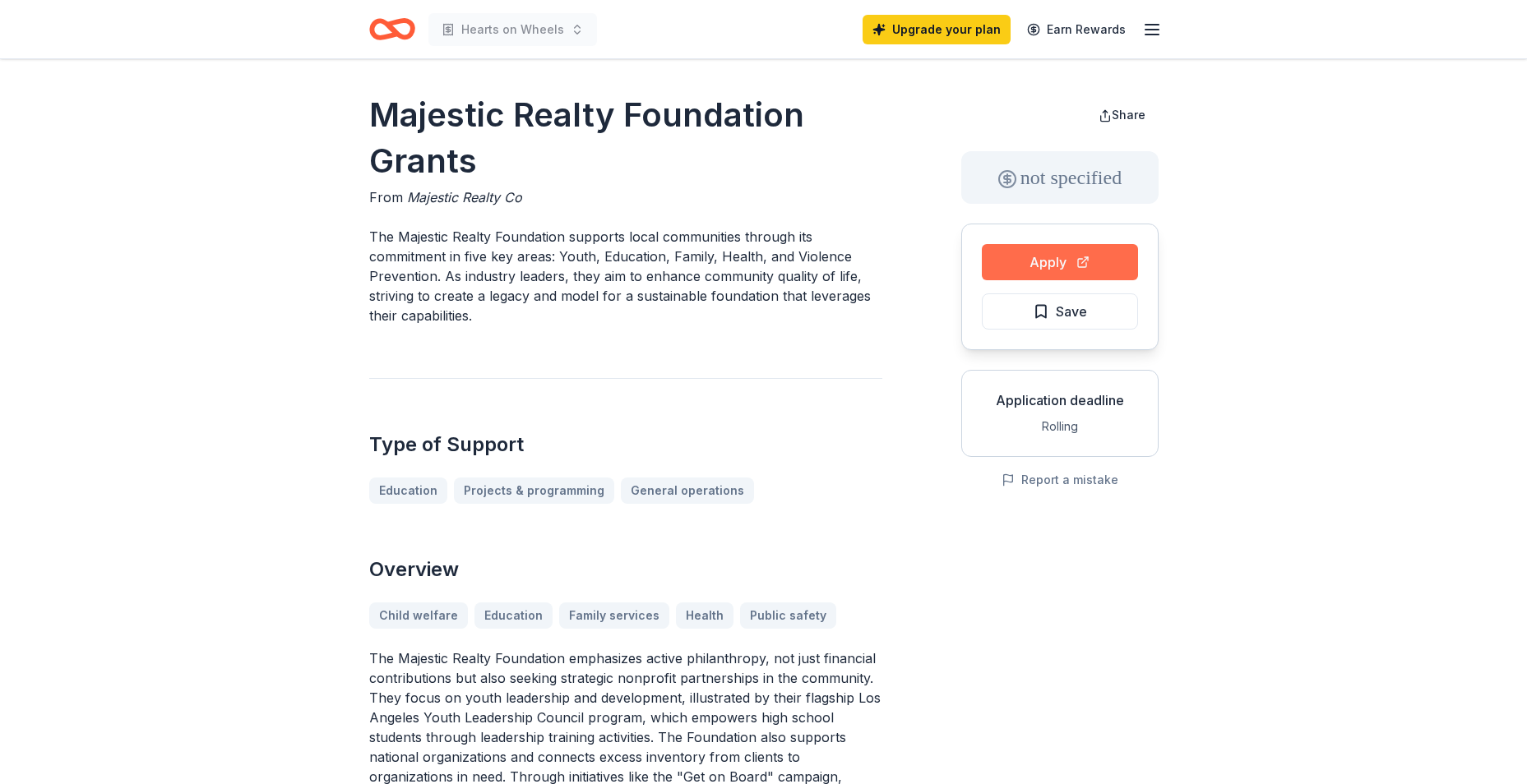
click at [1055, 254] on button "Apply" at bounding box center [1060, 262] width 157 height 37
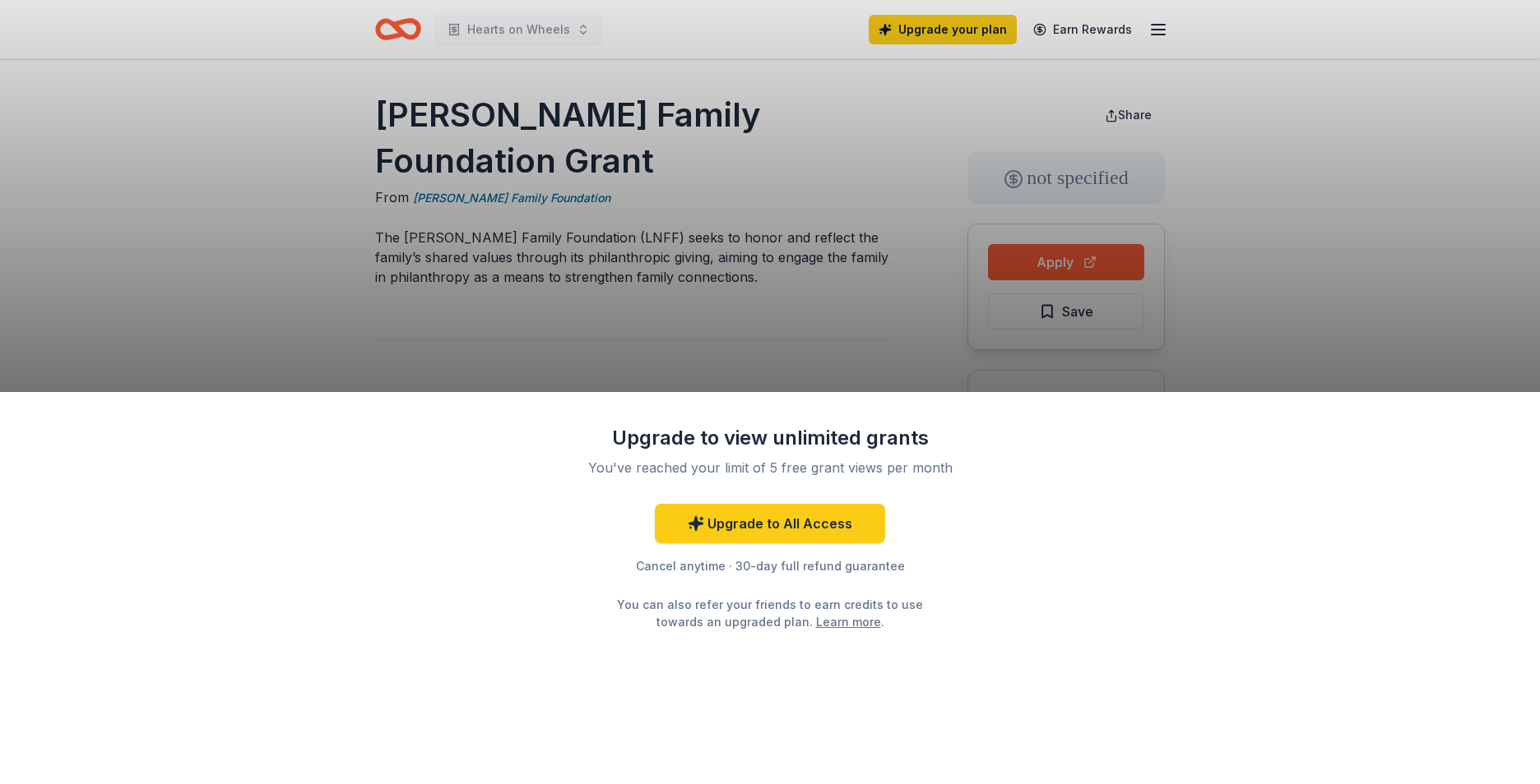
click at [784, 338] on div "Upgrade to view unlimited grants You've reached your limit of 5 free grant view…" at bounding box center [770, 392] width 1540 height 784
drag, startPoint x: 815, startPoint y: 345, endPoint x: 815, endPoint y: 355, distance: 10.0
click at [815, 355] on div "Upgrade to view unlimited grants You've reached your limit of 5 free grant view…" at bounding box center [770, 392] width 1540 height 784
click at [814, 360] on div "Upgrade to view unlimited grants You've reached your limit of 5 free grant view…" at bounding box center [770, 392] width 1540 height 784
drag, startPoint x: 817, startPoint y: 363, endPoint x: 825, endPoint y: 379, distance: 17.9
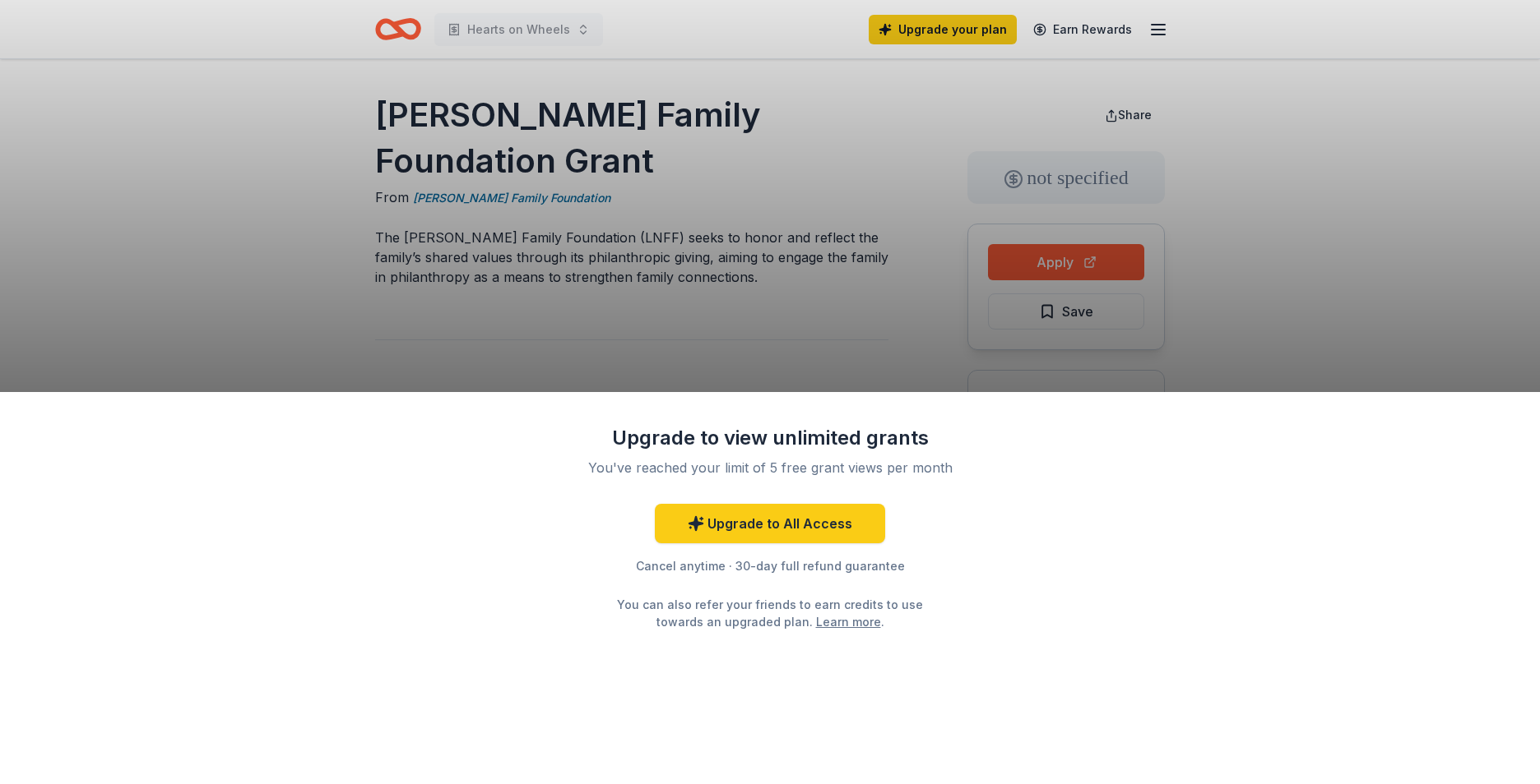
click at [822, 373] on div "Upgrade to view unlimited grants You've reached your limit of 5 free grant view…" at bounding box center [770, 392] width 1540 height 784
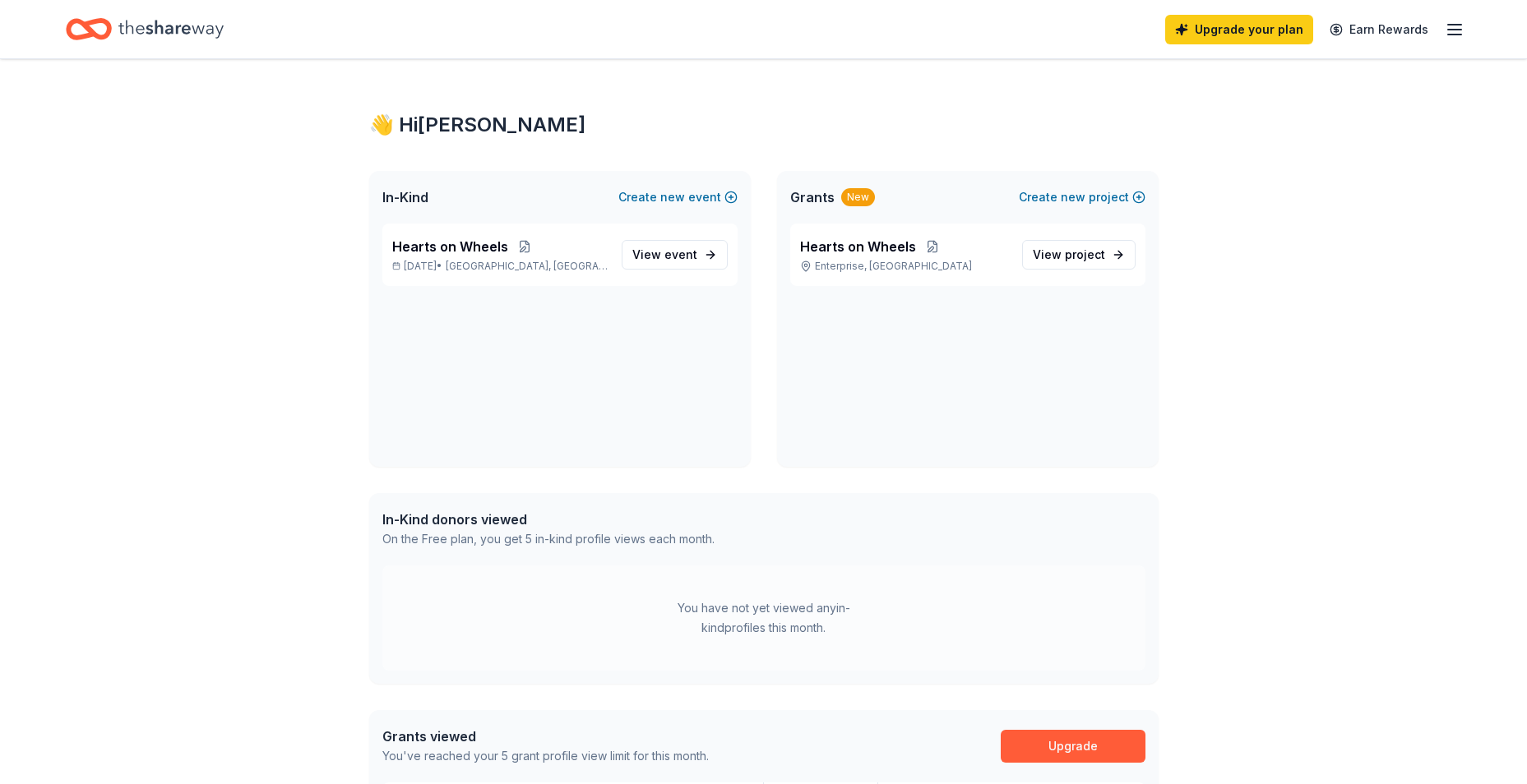
drag, startPoint x: 1018, startPoint y: 300, endPoint x: 1010, endPoint y: 296, distance: 8.9
click at [1018, 300] on div "Hearts on Wheels Enterprise, NV View project" at bounding box center [968, 345] width 382 height 243
click at [998, 277] on div "Hearts on Wheels Enterprise, NV View project" at bounding box center [968, 255] width 356 height 62
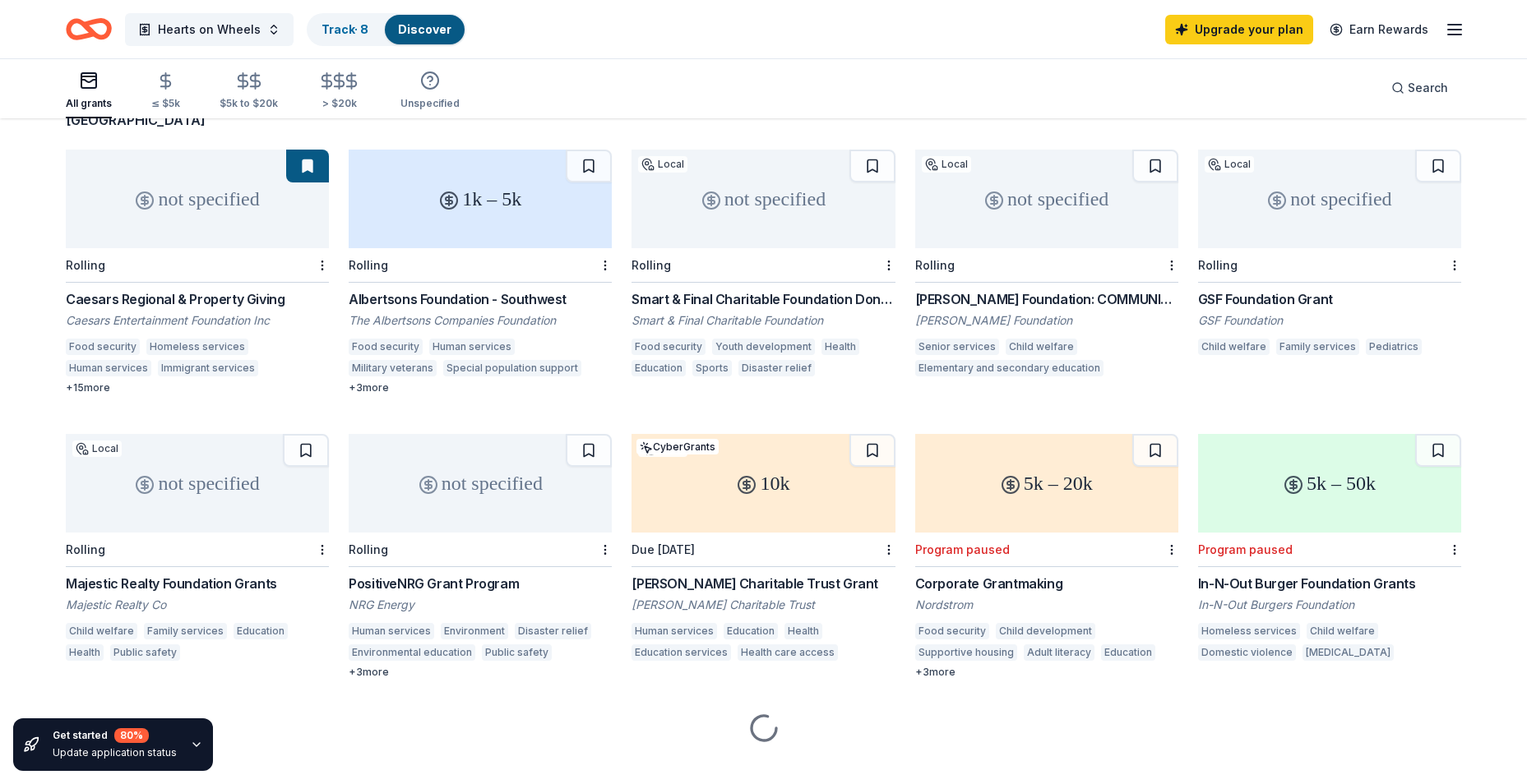
scroll to position [151, 0]
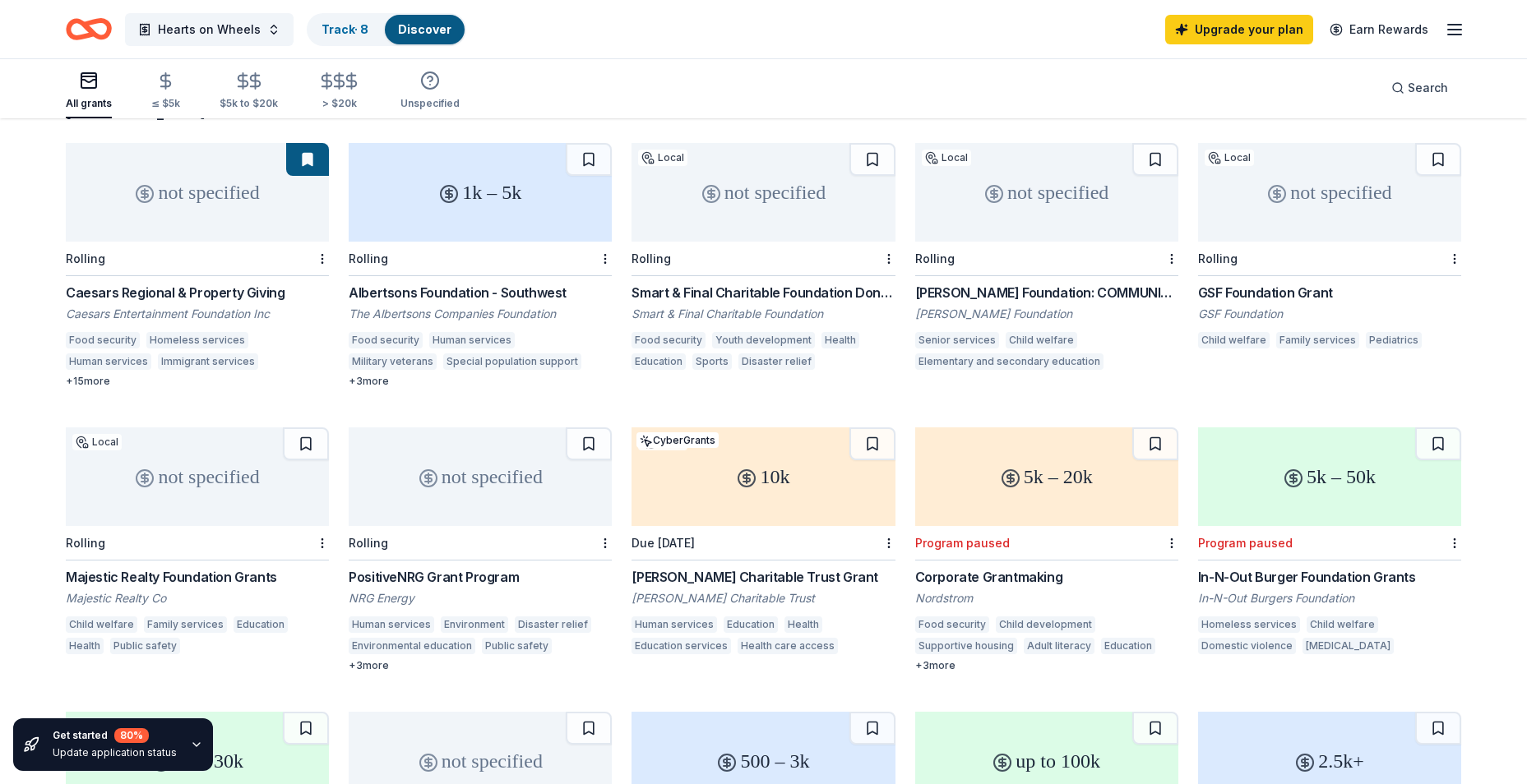
click at [507, 536] on div "Rolling" at bounding box center [480, 544] width 263 height 35
